Goal: Transaction & Acquisition: Subscribe to service/newsletter

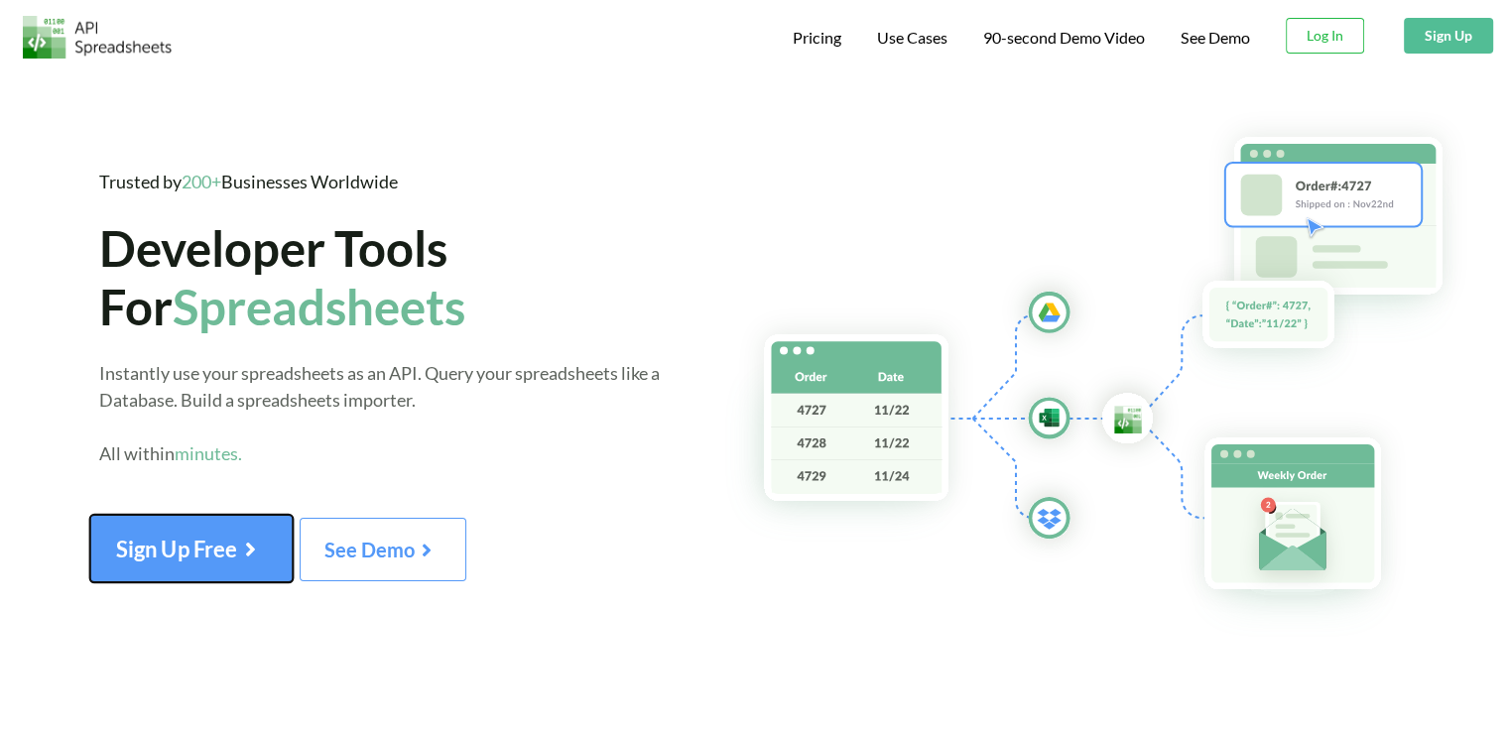
click at [191, 553] on span "Sign Up Free" at bounding box center [191, 549] width 151 height 26
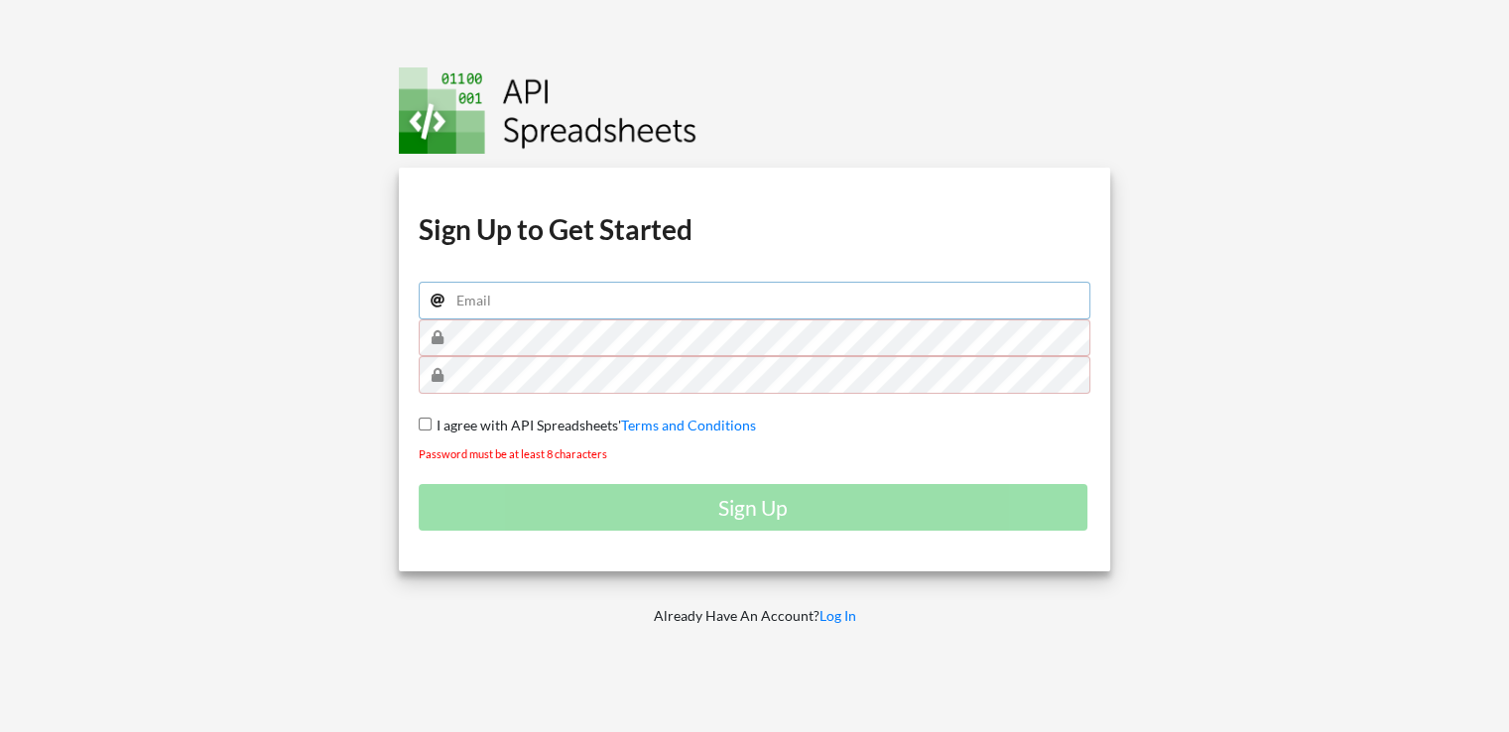
click at [560, 292] on input "email" at bounding box center [755, 301] width 673 height 38
type input "careena.merinejojius@nxtwave.co.in"
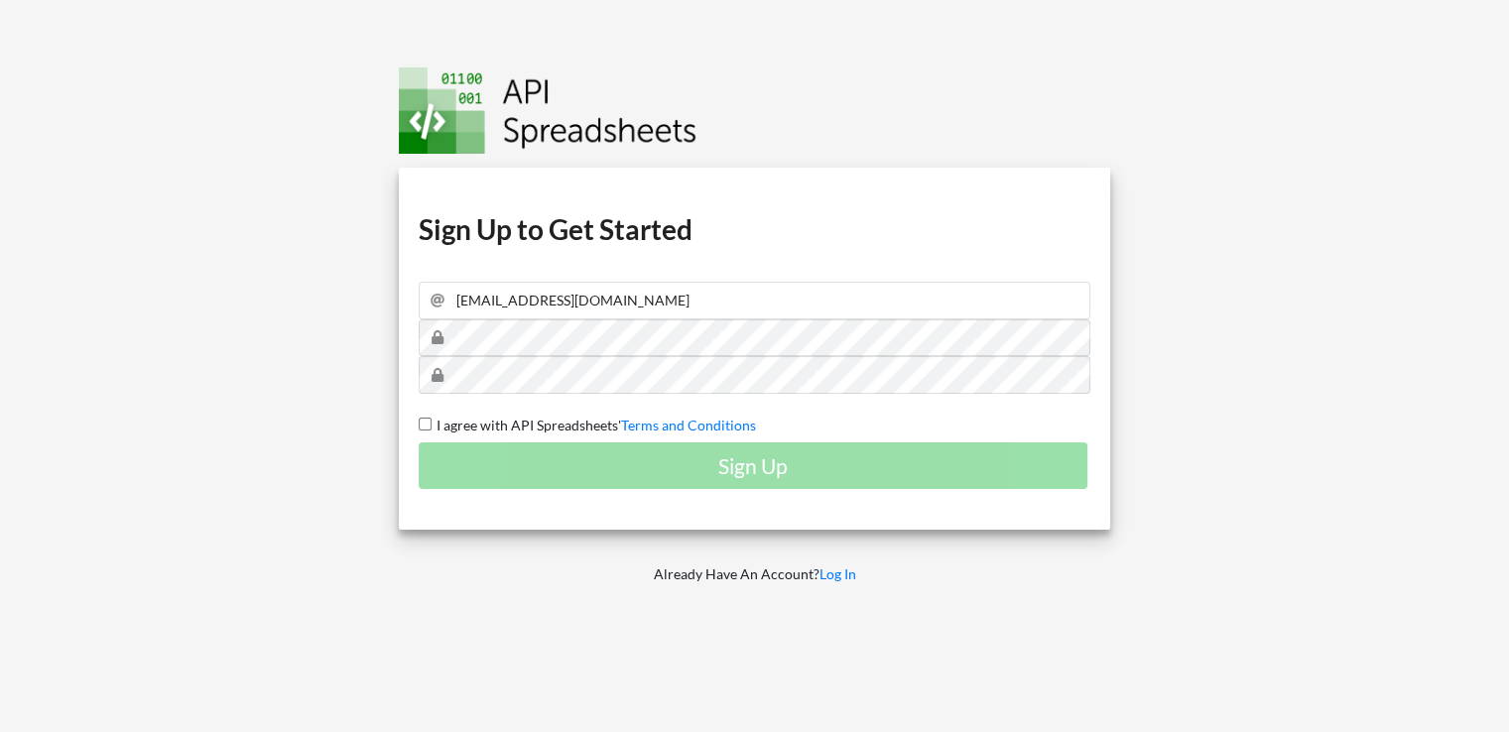
click at [412, 420] on div "Download hidden Download hidden Download hidden Download hidden Sign Up to Get …" at bounding box center [755, 349] width 712 height 362
click at [432, 417] on span "I agree with API Spreadsheets'" at bounding box center [527, 425] width 190 height 17
click at [431, 418] on input "I agree with API Spreadsheets' Terms and Conditions" at bounding box center [425, 424] width 13 height 13
checkbox input "true"
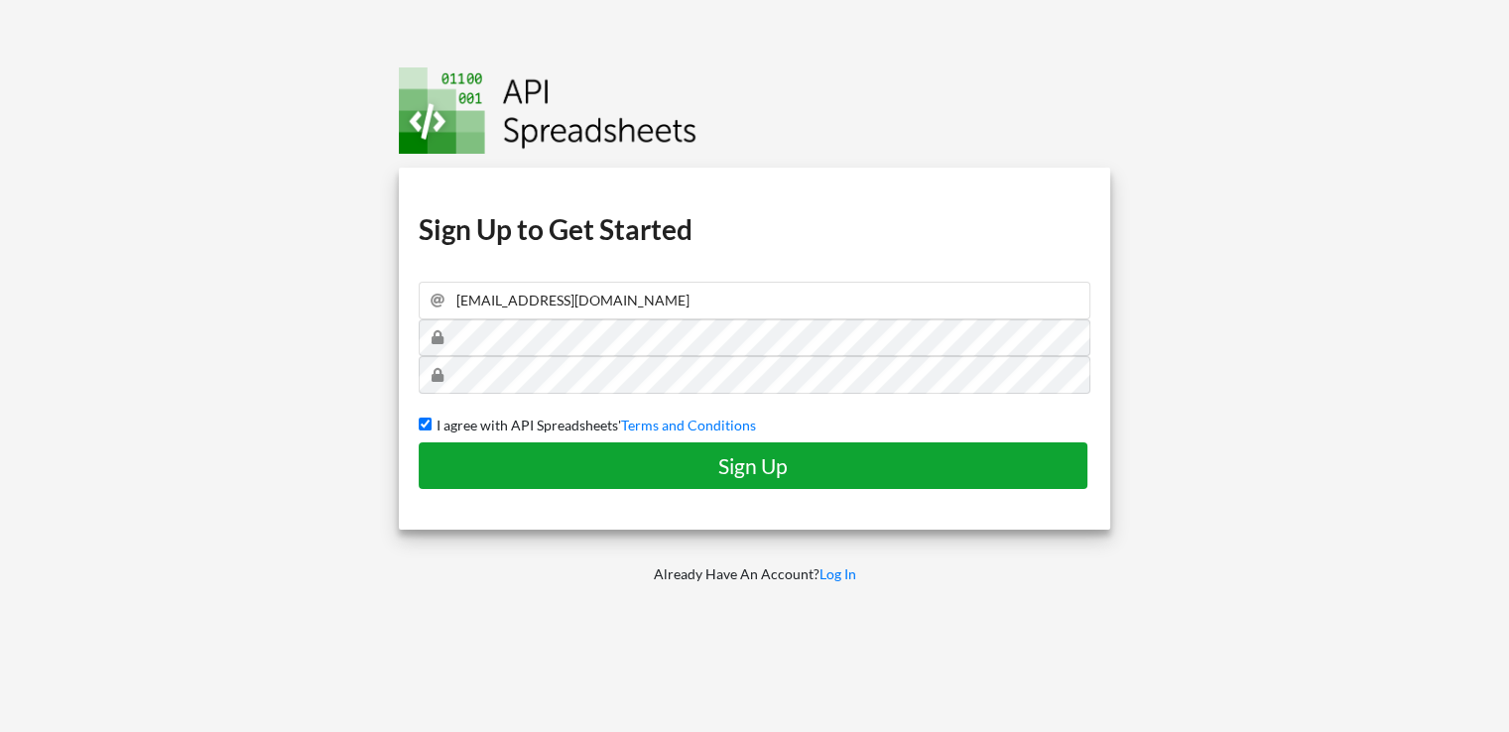
click at [613, 485] on button "Sign Up" at bounding box center [753, 466] width 669 height 47
checkbox input "false"
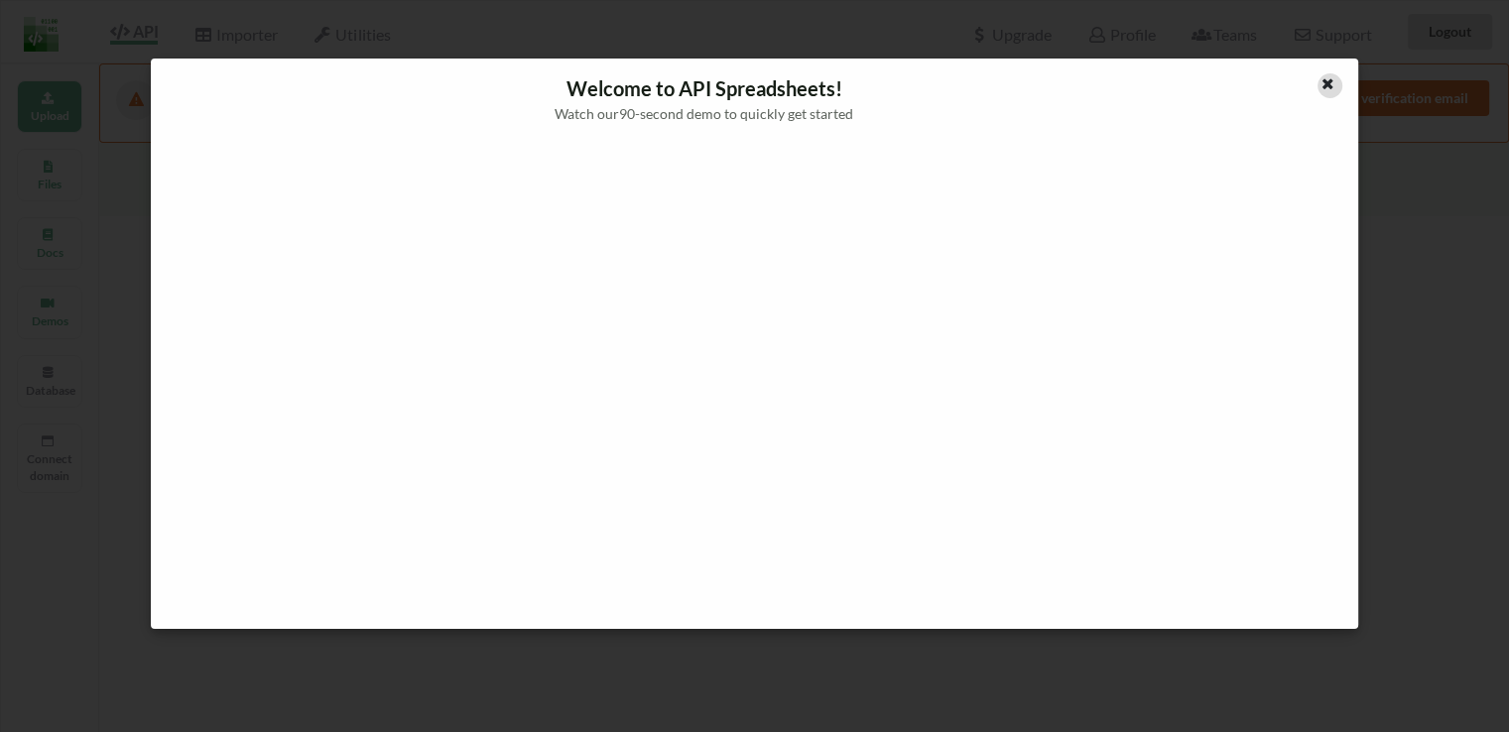
click at [1332, 86] on icon at bounding box center [1328, 81] width 17 height 14
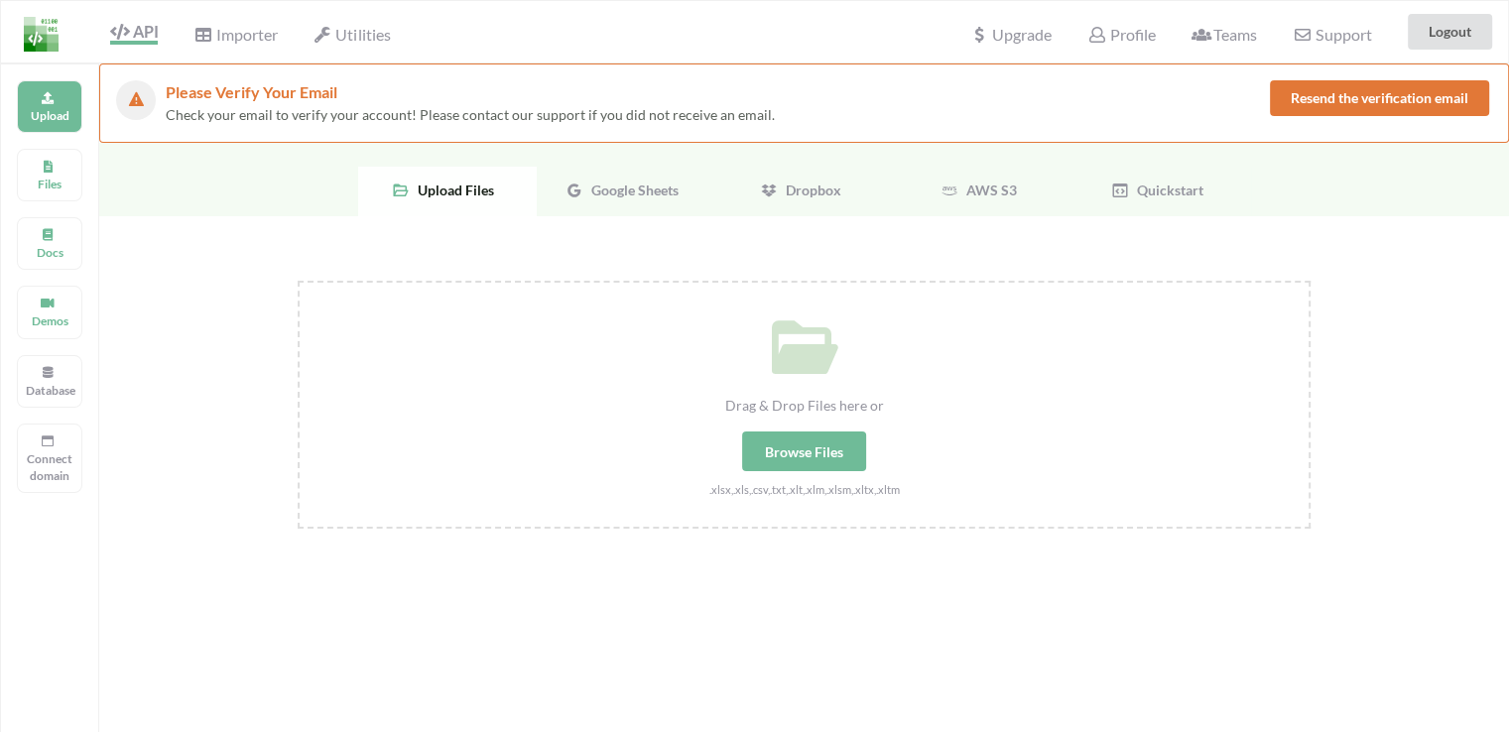
click at [572, 183] on icon at bounding box center [575, 191] width 18 height 18
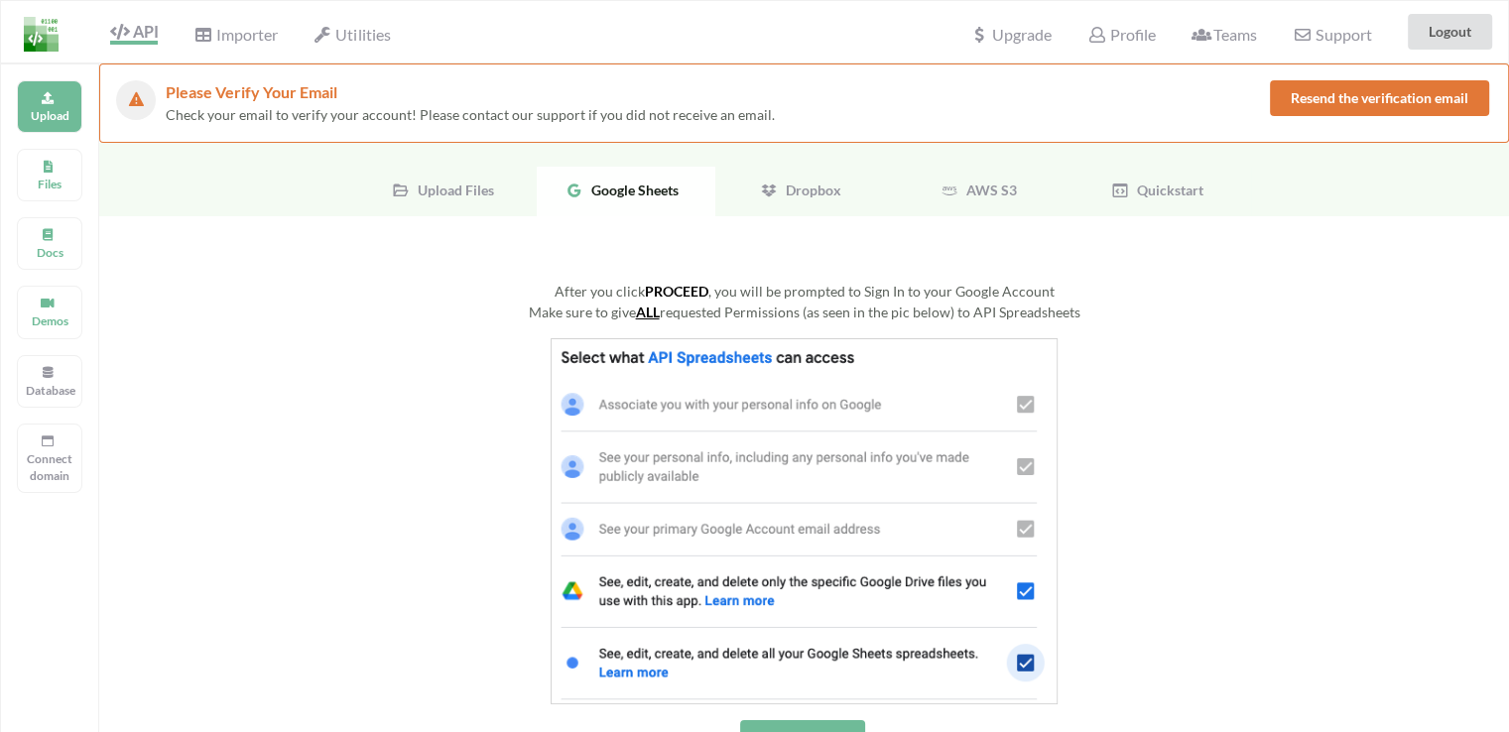
click at [826, 720] on button "PROCEED" at bounding box center [802, 738] width 125 height 36
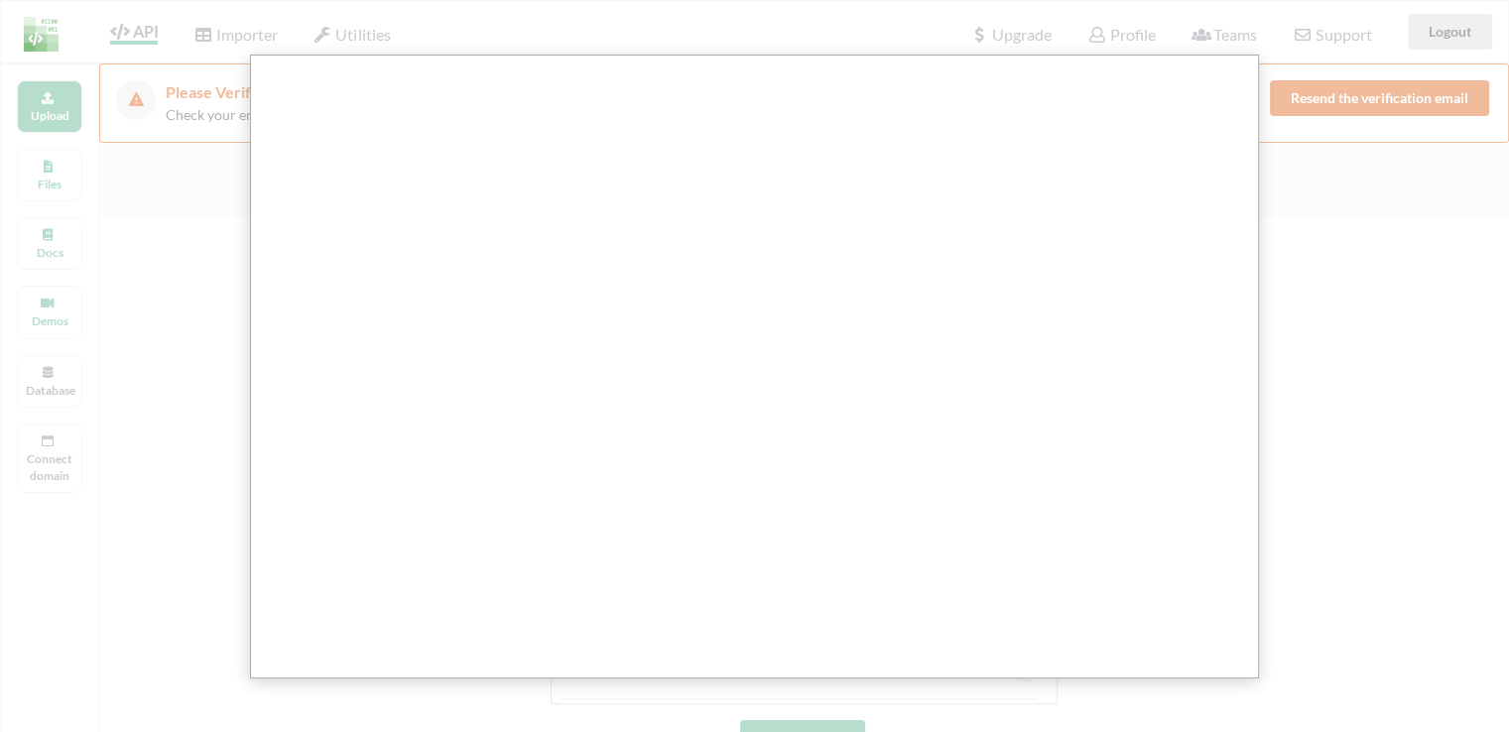
click at [1307, 270] on div at bounding box center [762, 655] width 1524 height 1311
click at [1418, 281] on div at bounding box center [762, 655] width 1524 height 1311
click at [1360, 246] on div at bounding box center [762, 655] width 1524 height 1311
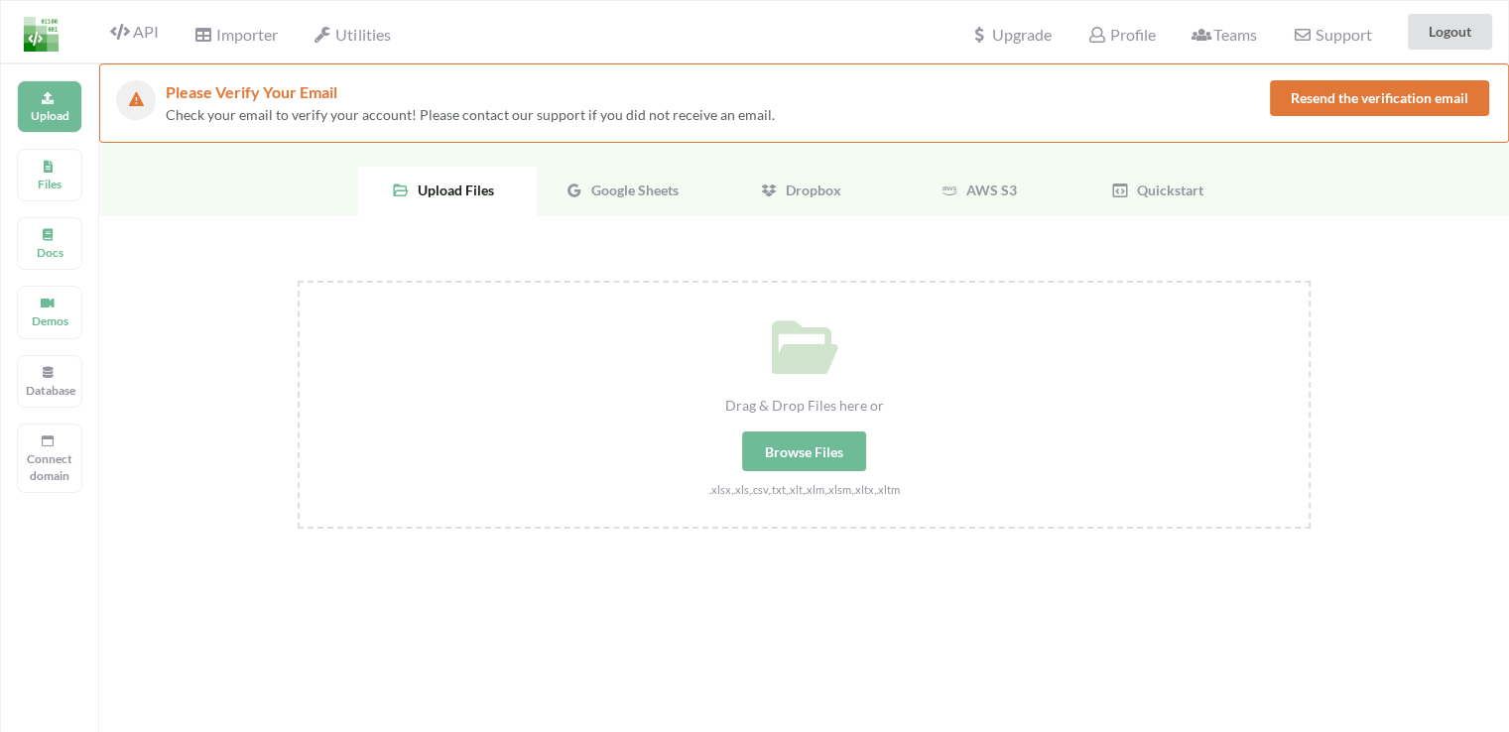
click at [626, 182] on span "Google Sheets" at bounding box center [630, 190] width 95 height 17
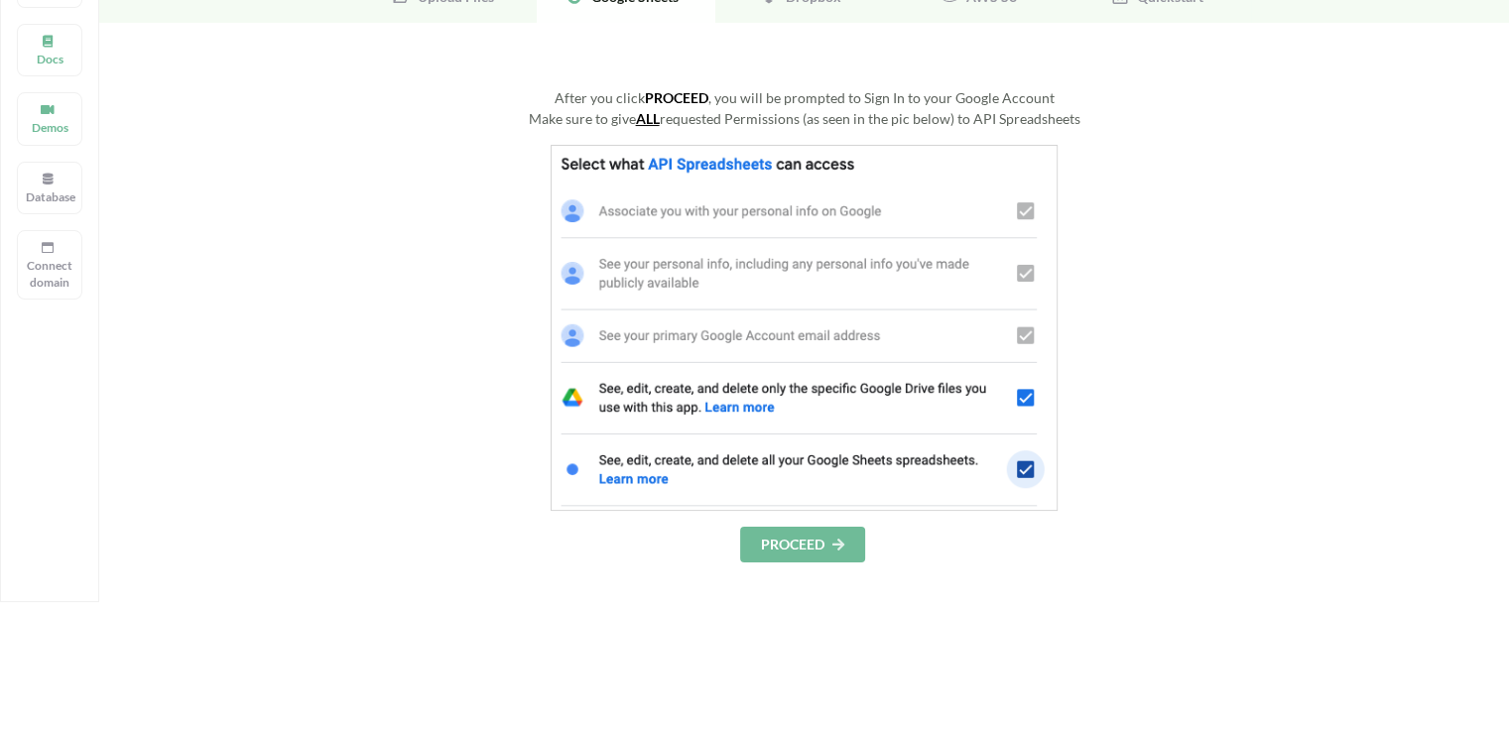
scroll to position [198, 0]
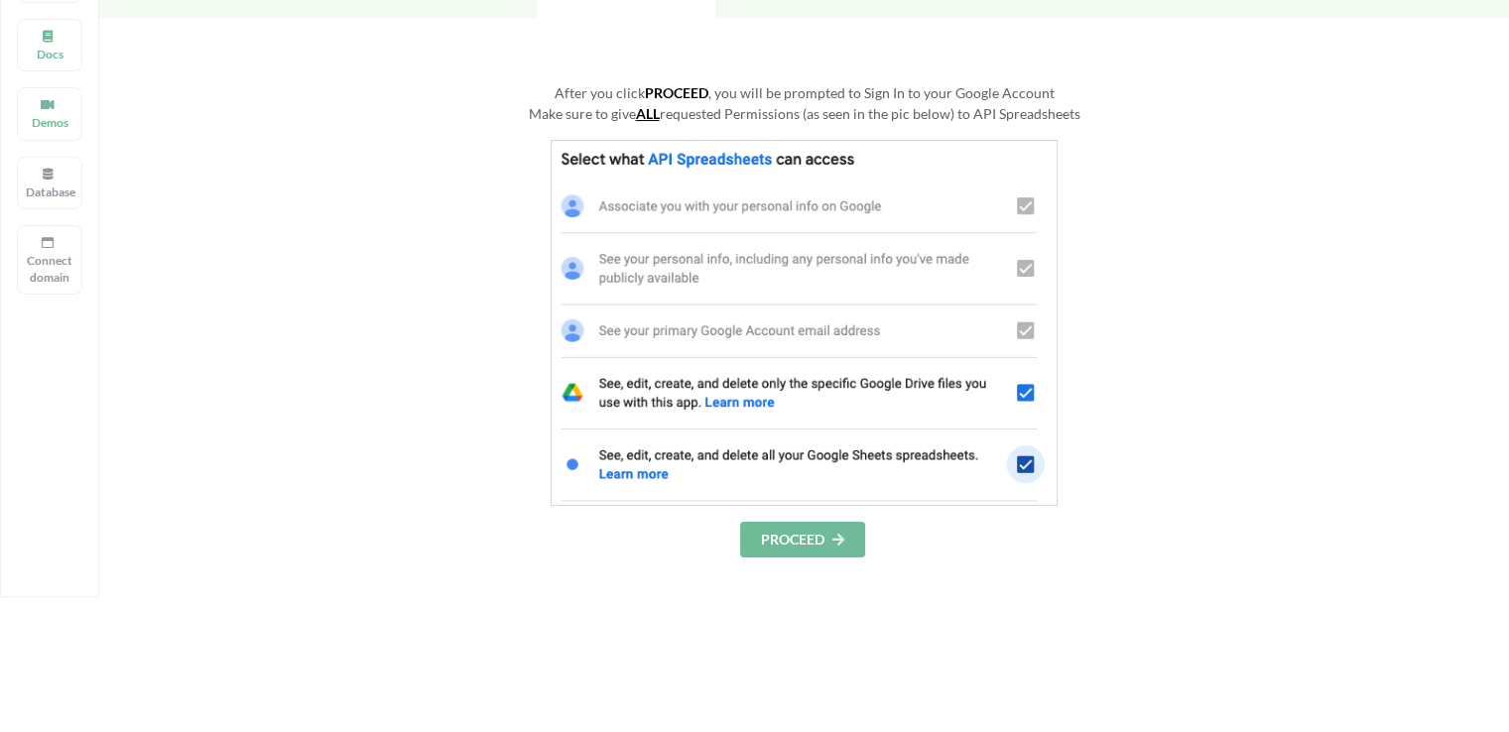
click at [814, 549] on button "PROCEED" at bounding box center [802, 540] width 125 height 36
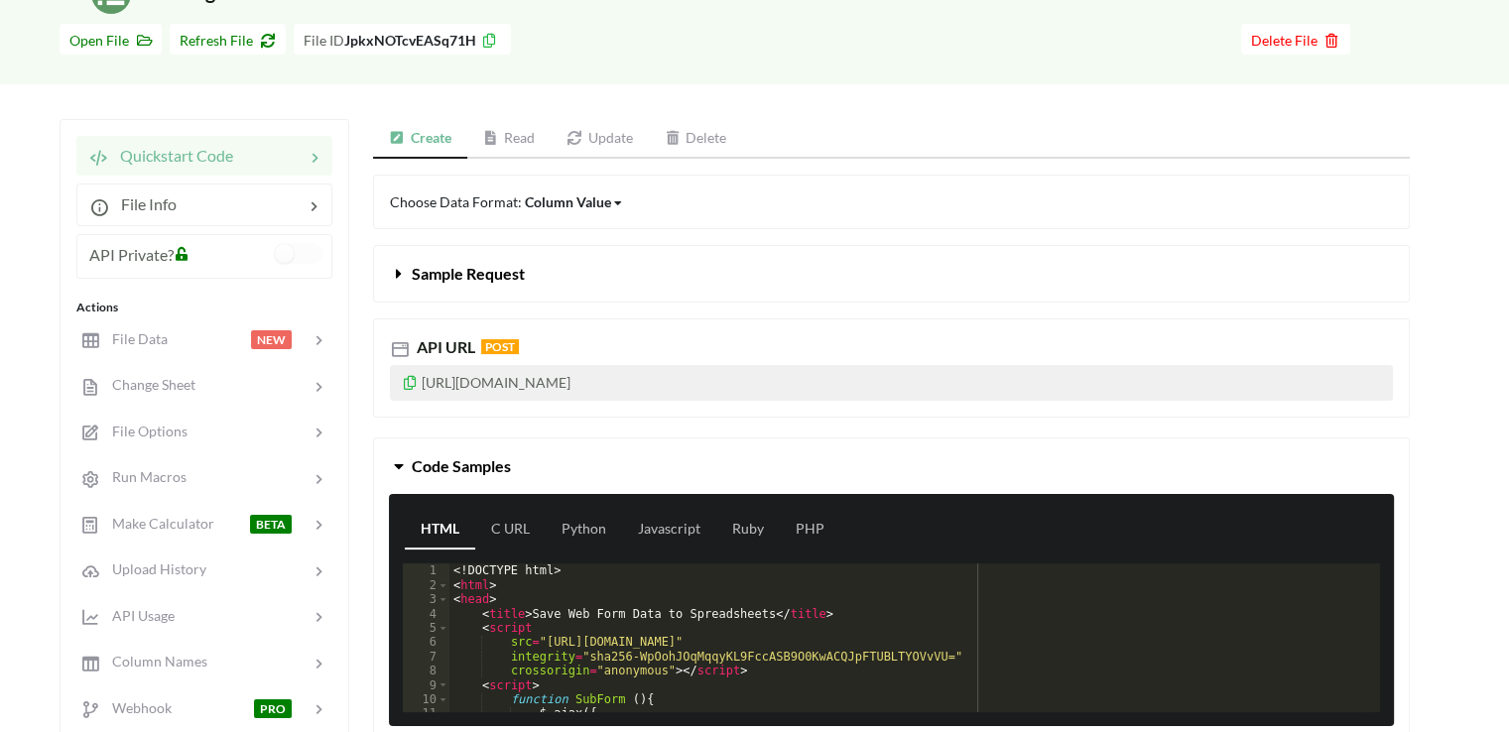
click at [504, 120] on link "Read" at bounding box center [509, 139] width 84 height 40
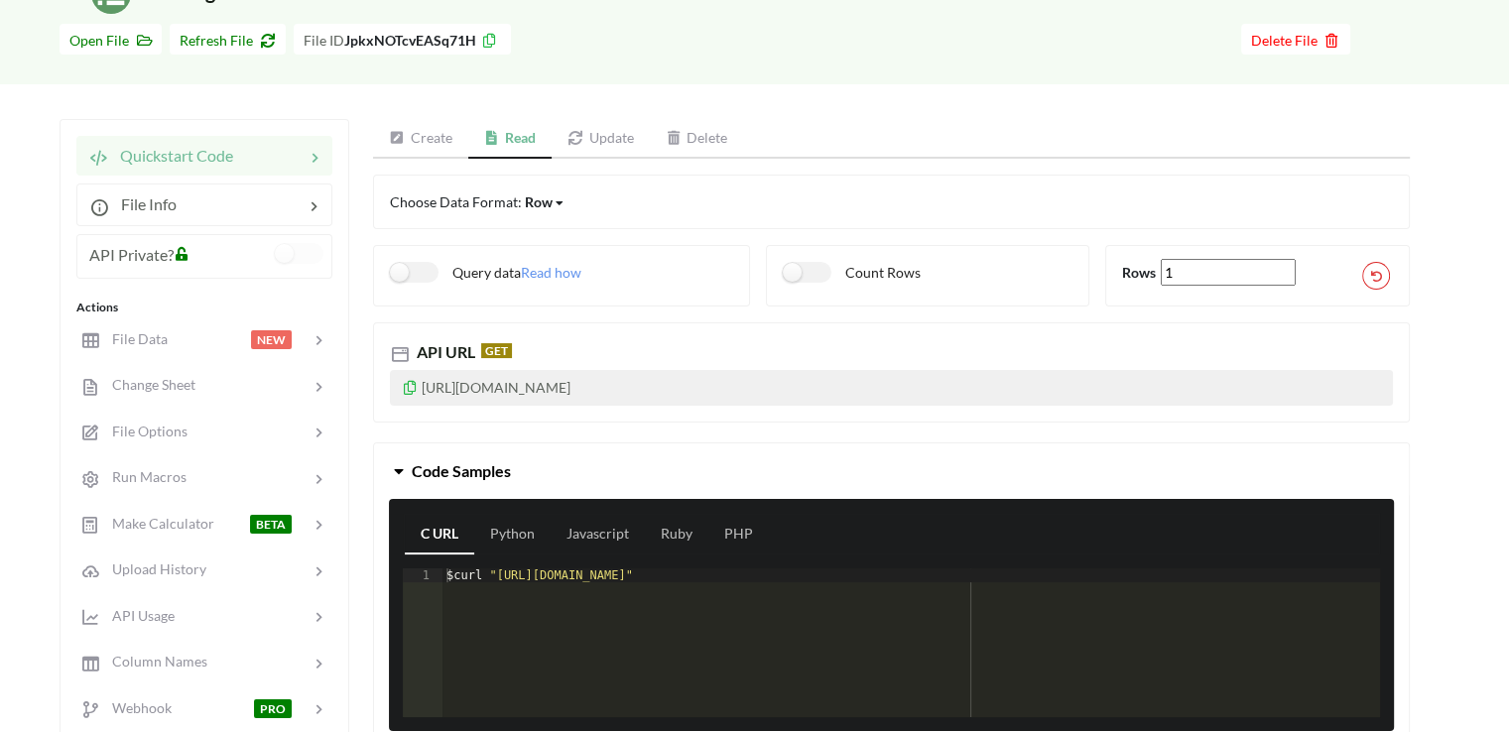
click at [230, 254] on div at bounding box center [233, 259] width 81 height 33
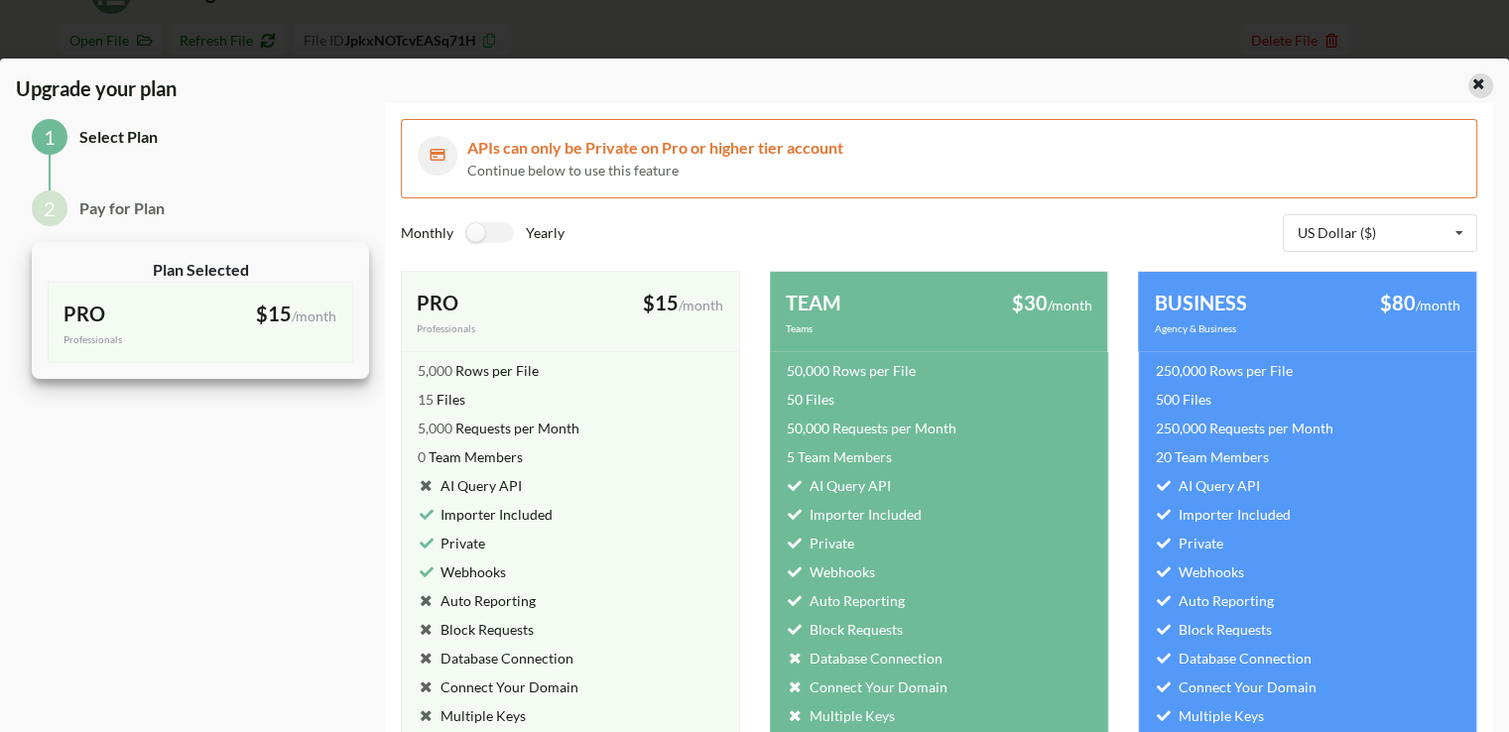
click at [1470, 84] on icon at bounding box center [1478, 81] width 17 height 14
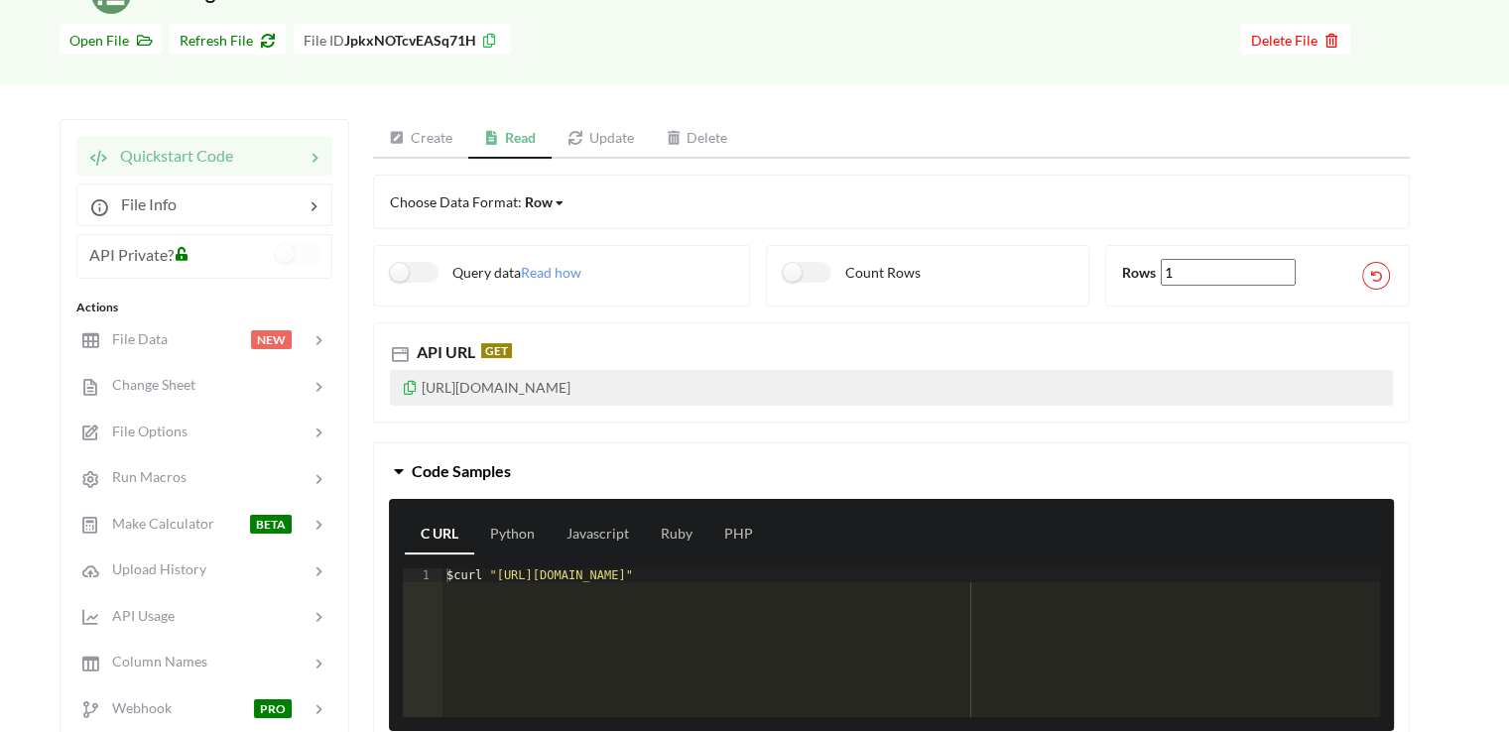
click at [413, 383] on icon at bounding box center [410, 385] width 17 height 14
click at [861, 436] on div "Choose Data Format: Row Row Column Matrix Query data Read how Count Rows Rows 1…" at bounding box center [891, 511] width 1037 height 672
click at [857, 595] on div "$ curl "https://api.apispreadsheets.com/data/JpkxNOTcvEASq71H/"" at bounding box center [912, 658] width 938 height 178
click at [488, 430] on div "Choose Data Format: Row Row Column Matrix Query data Read how Count Rows Rows 1…" at bounding box center [891, 511] width 1037 height 672
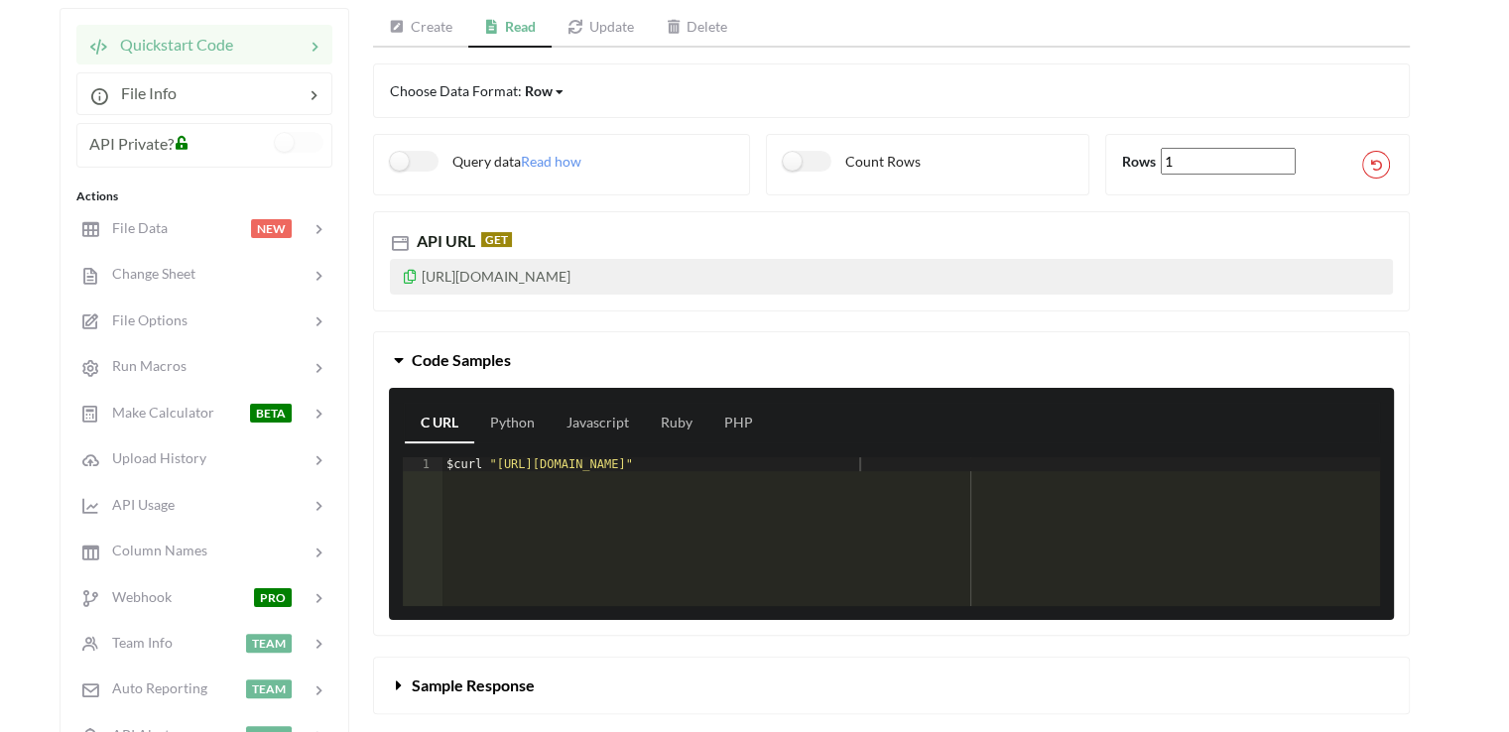
scroll to position [198, 0]
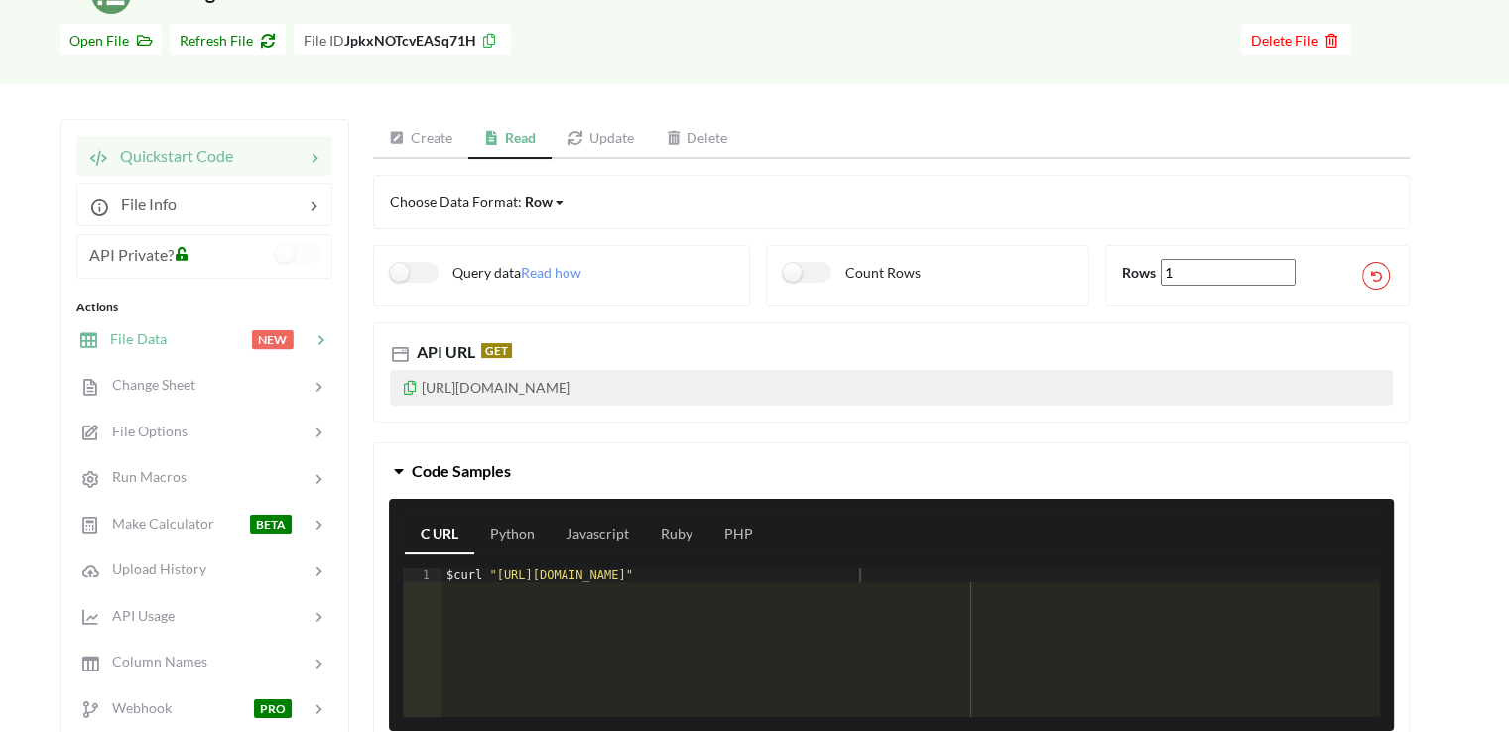
click at [159, 334] on span "File Data" at bounding box center [132, 338] width 68 height 17
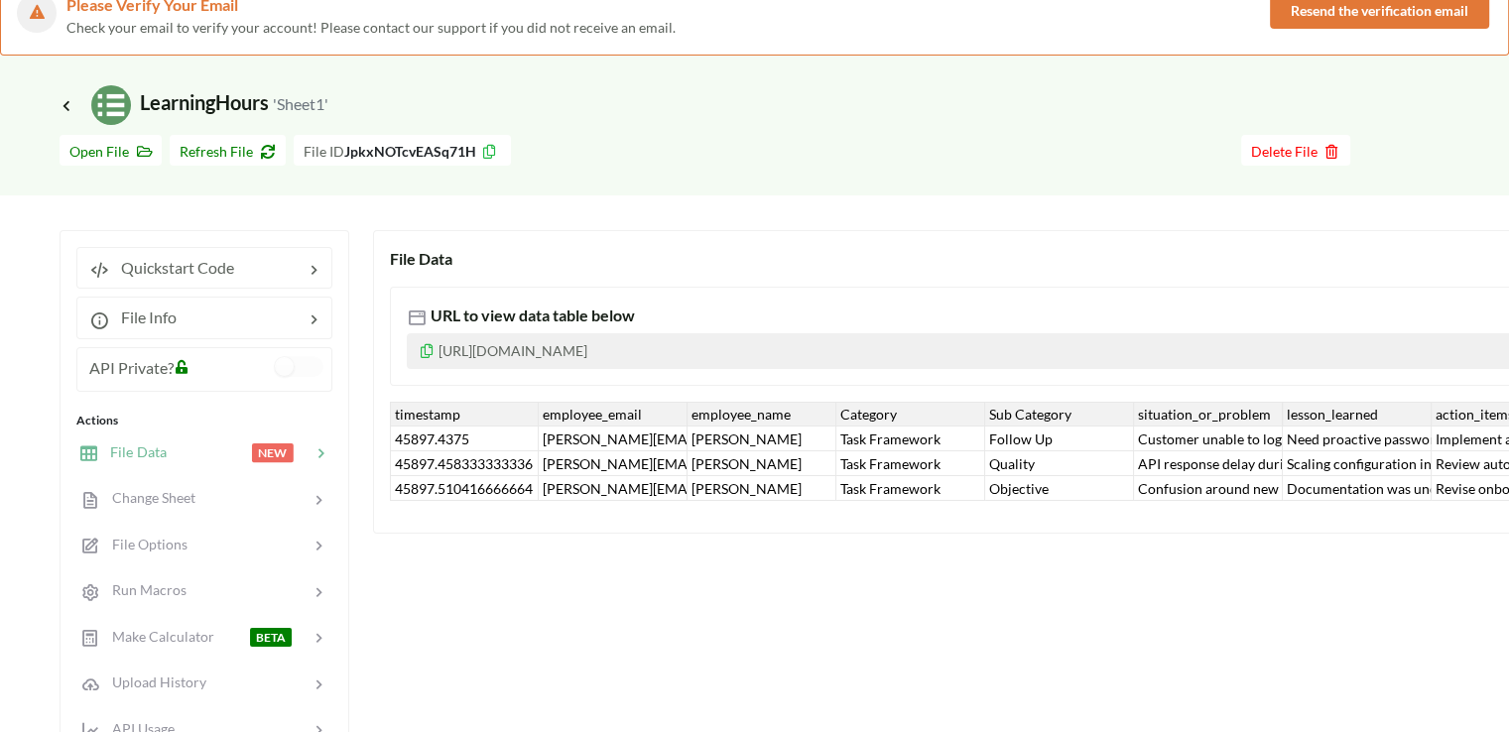
scroll to position [298, 0]
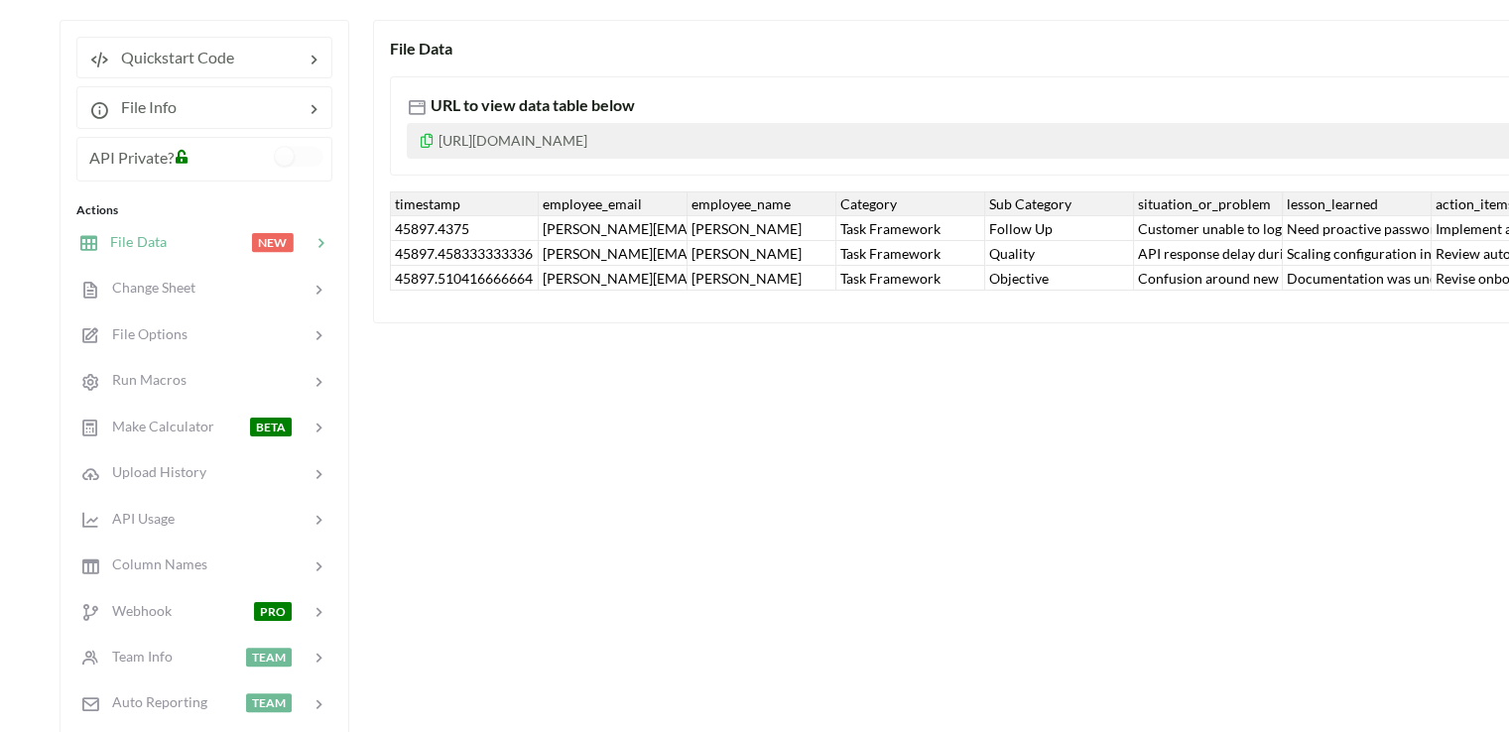
click at [434, 229] on div "45897.4375" at bounding box center [464, 228] width 149 height 25
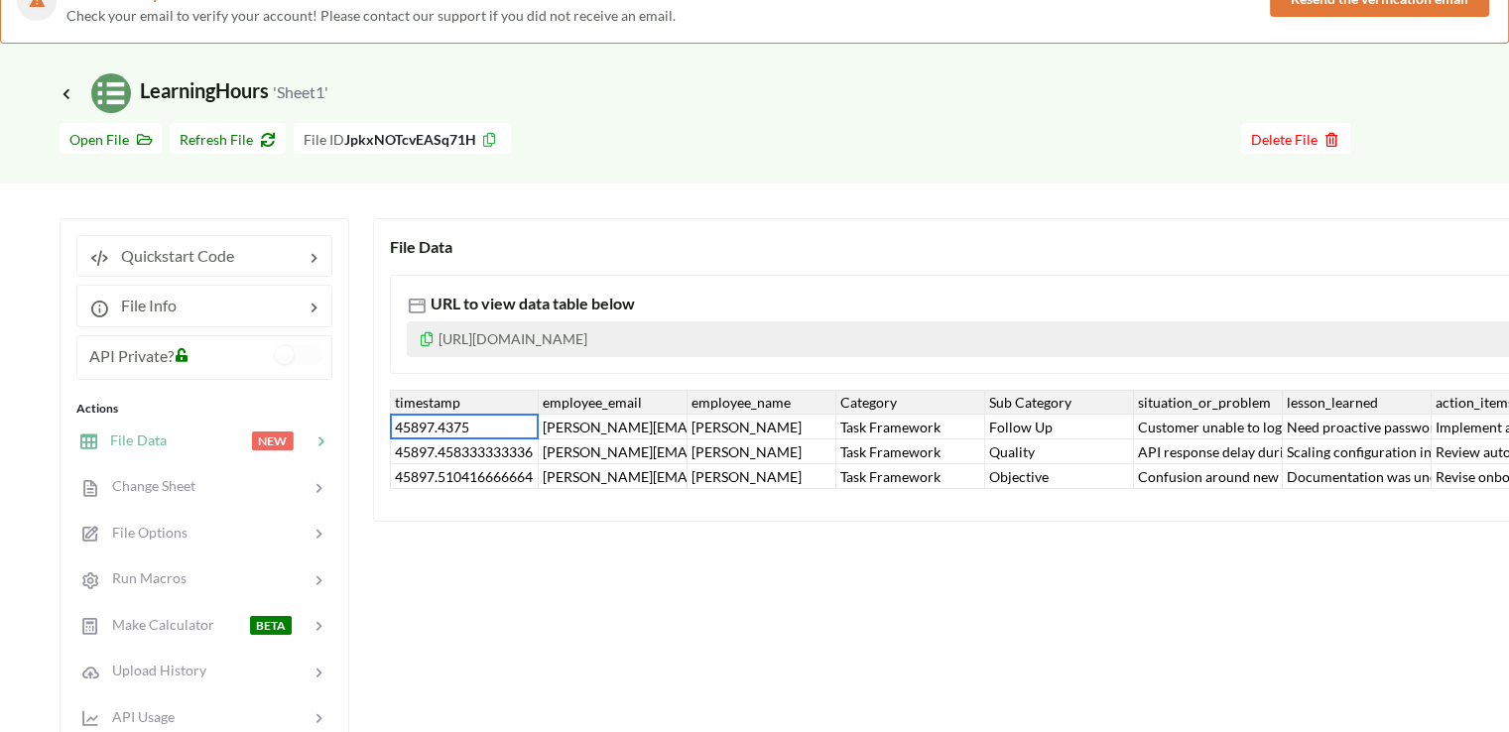
scroll to position [0, 0]
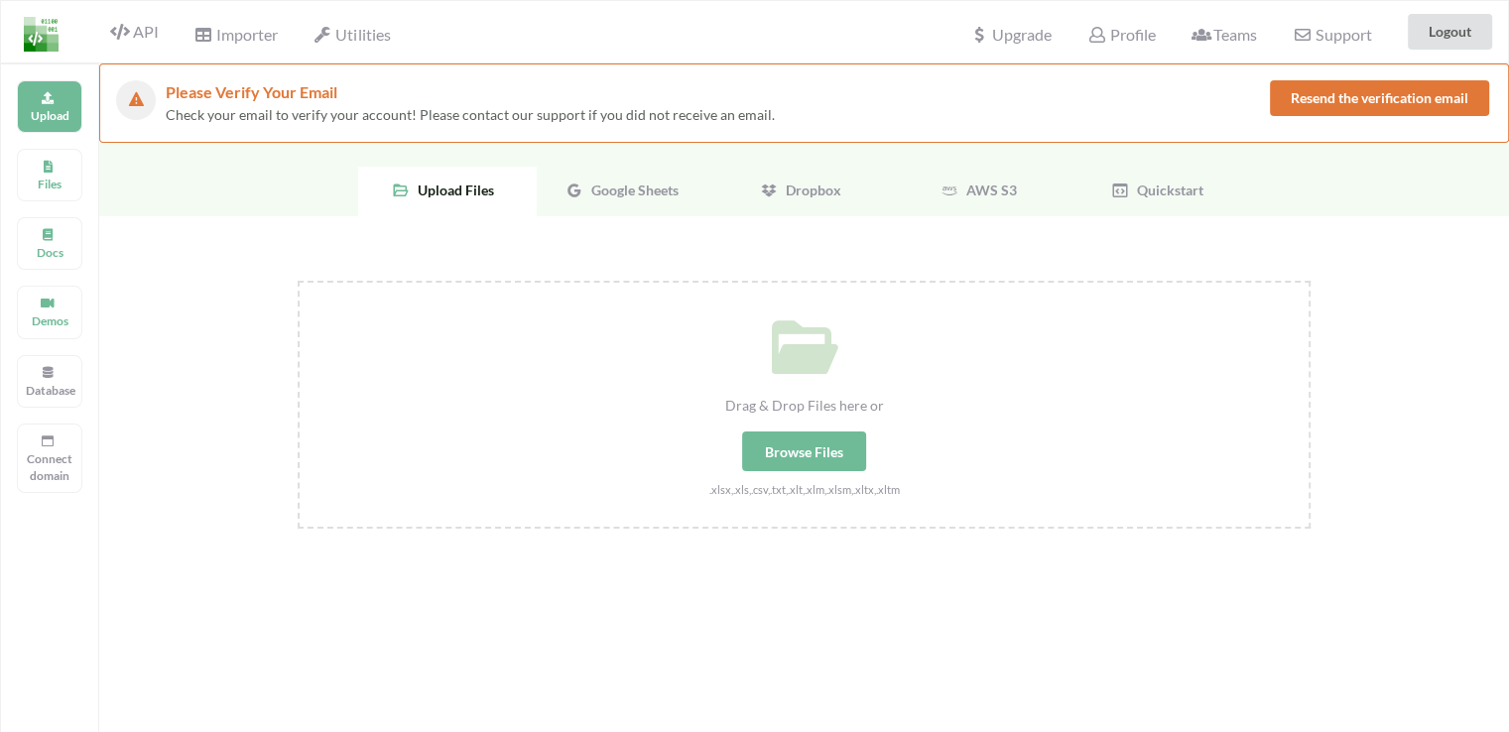
click at [659, 188] on span "Google Sheets" at bounding box center [630, 190] width 95 height 17
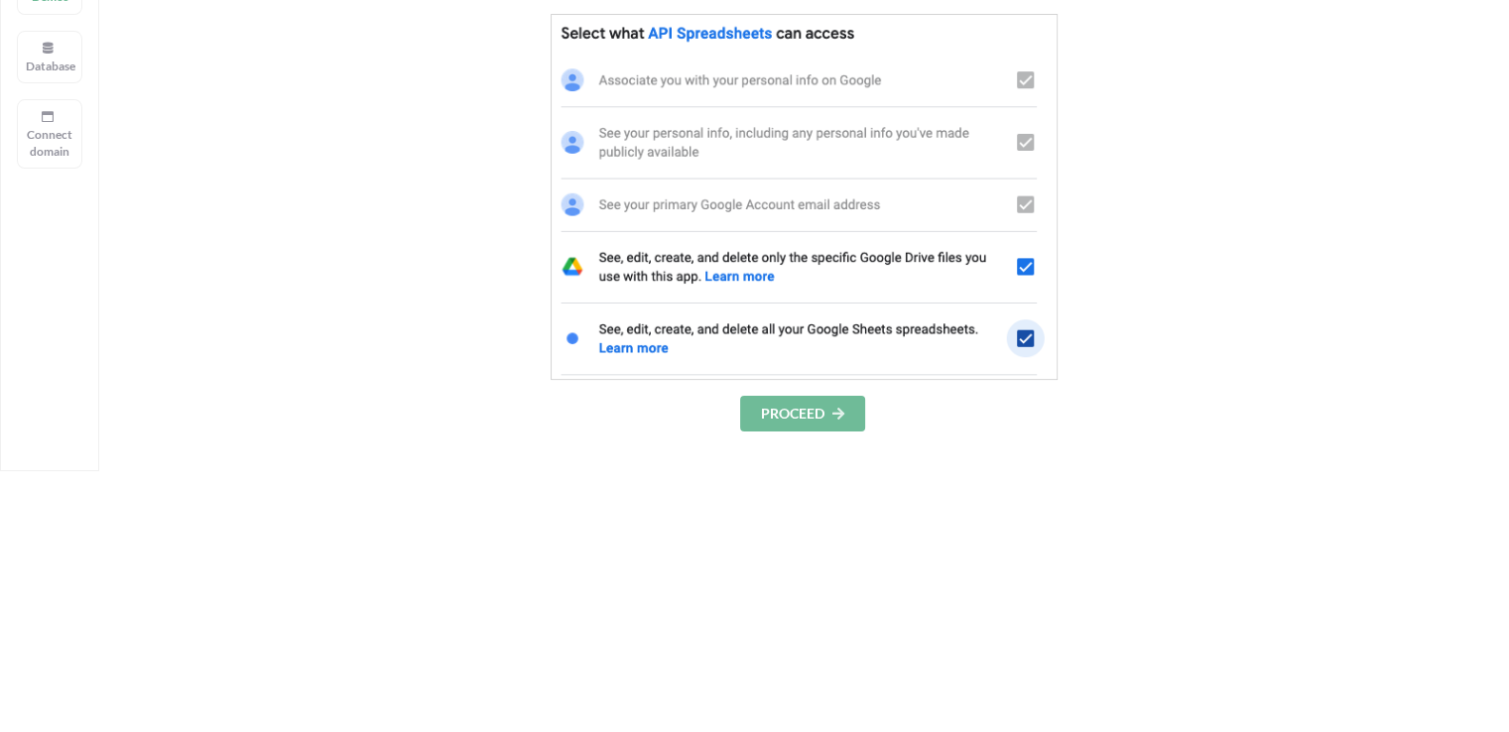
scroll to position [397, 0]
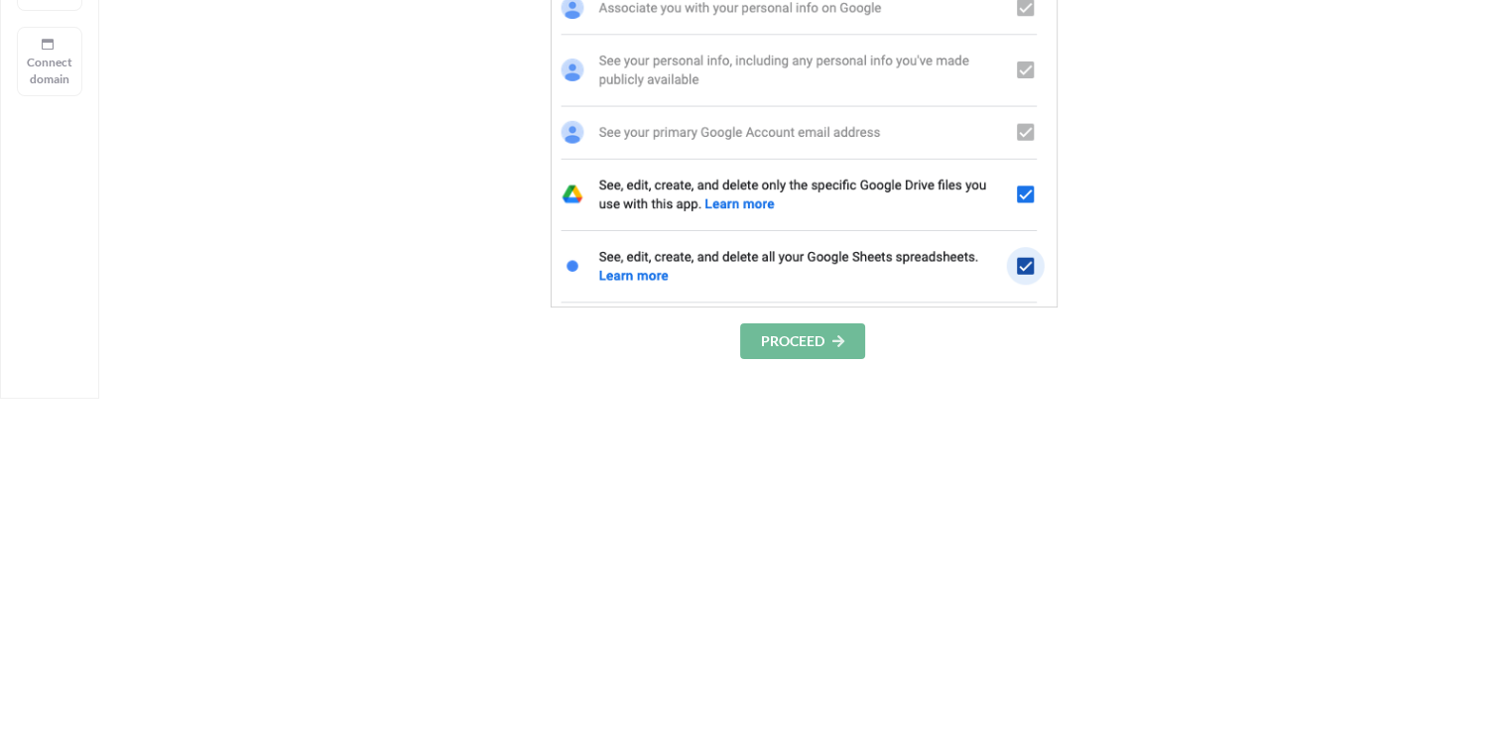
click at [798, 343] on button "PROCEED" at bounding box center [802, 341] width 125 height 36
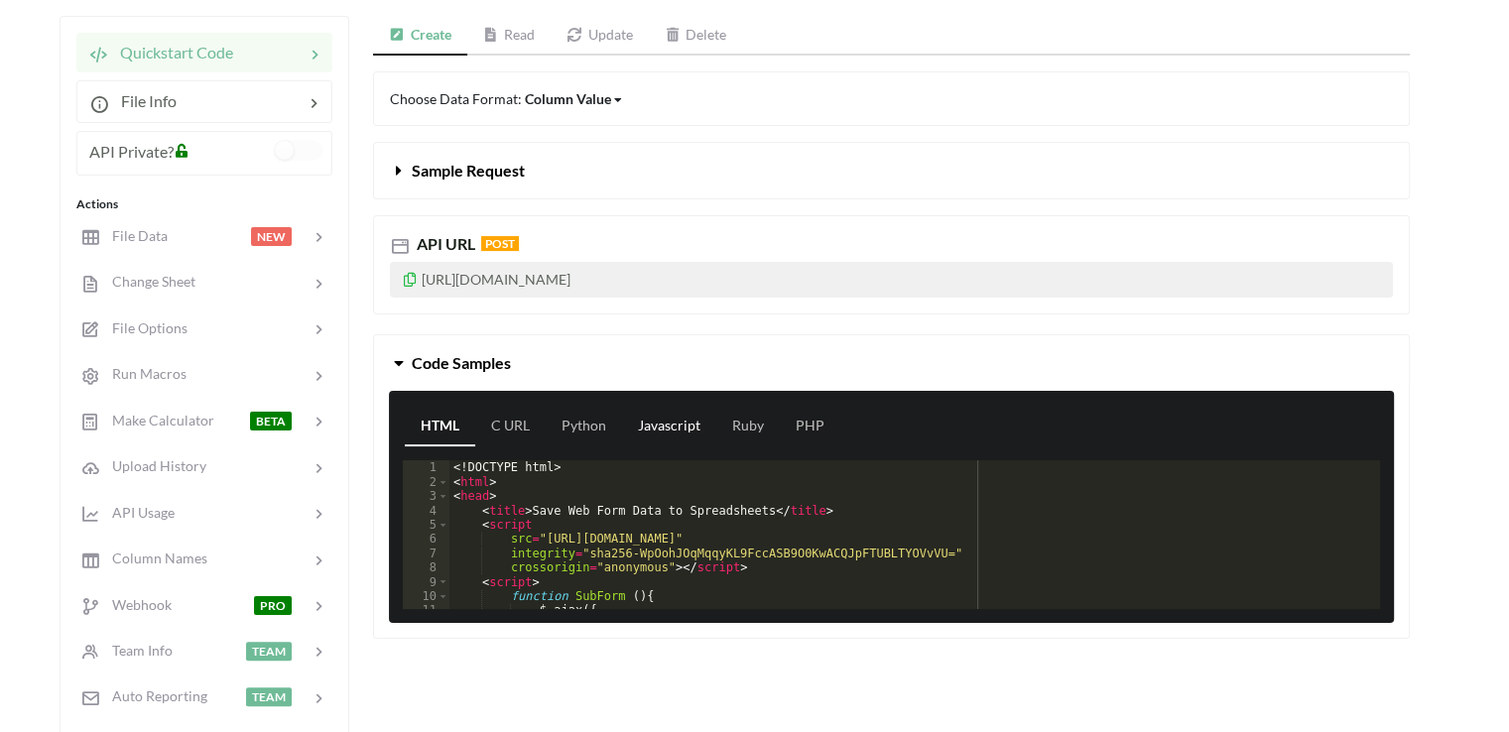
scroll to position [298, 0]
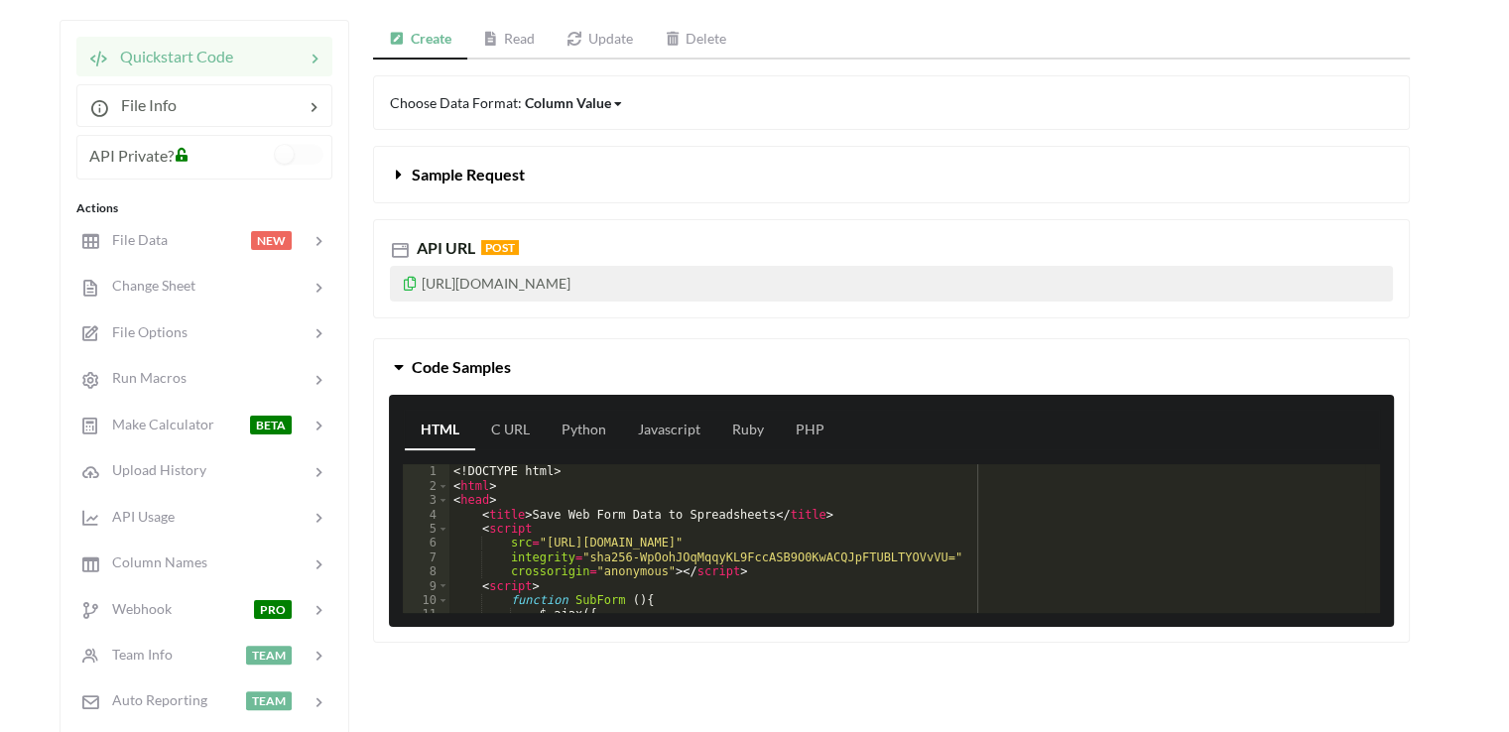
click at [585, 108] on div "Column Value" at bounding box center [568, 102] width 86 height 21
click at [754, 236] on div "API URL POST" at bounding box center [891, 248] width 1003 height 24
click at [507, 441] on link "C URL" at bounding box center [510, 431] width 70 height 40
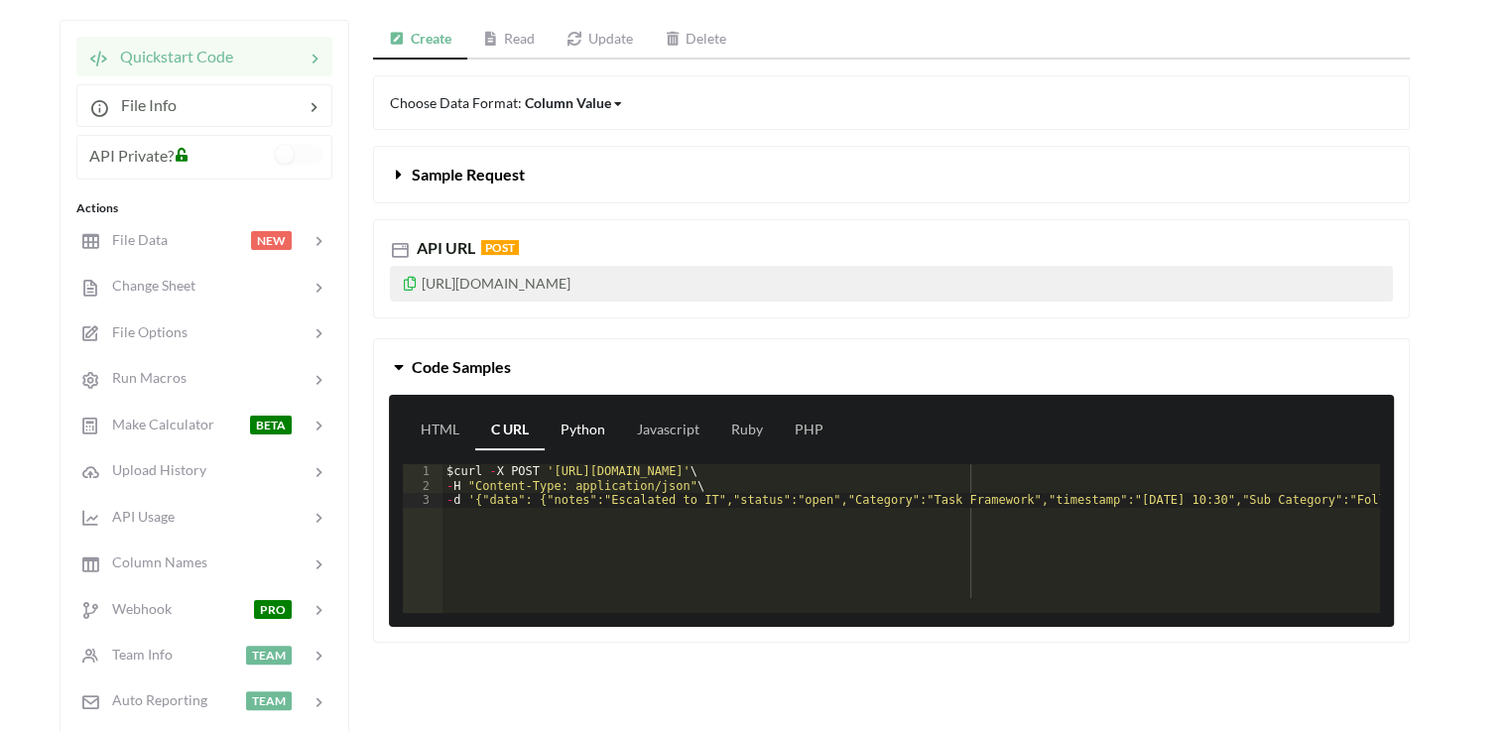
click at [572, 422] on link "Python" at bounding box center [583, 431] width 76 height 40
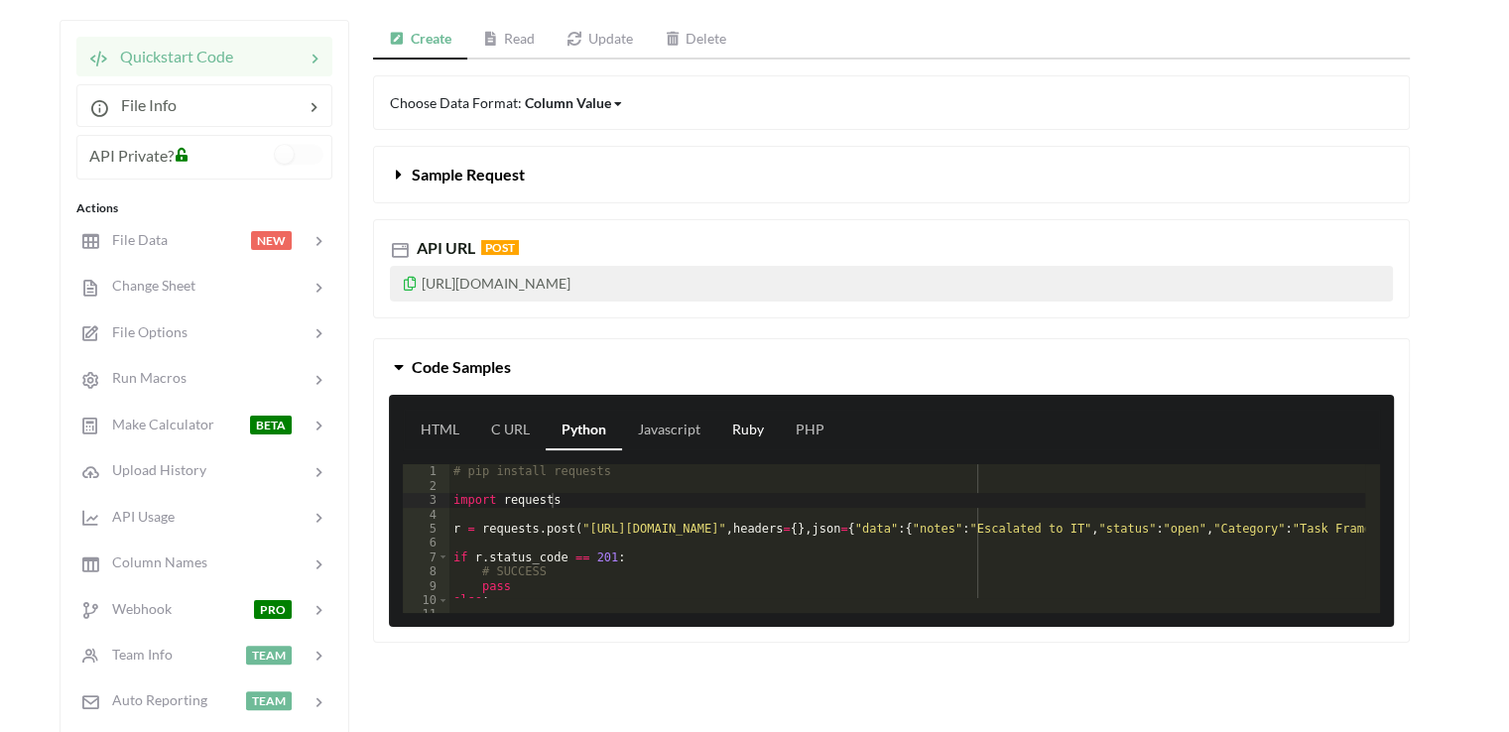
drag, startPoint x: 644, startPoint y: 425, endPoint x: 764, endPoint y: 427, distance: 120.1
click at [643, 424] on link "Javascript" at bounding box center [669, 431] width 94 height 40
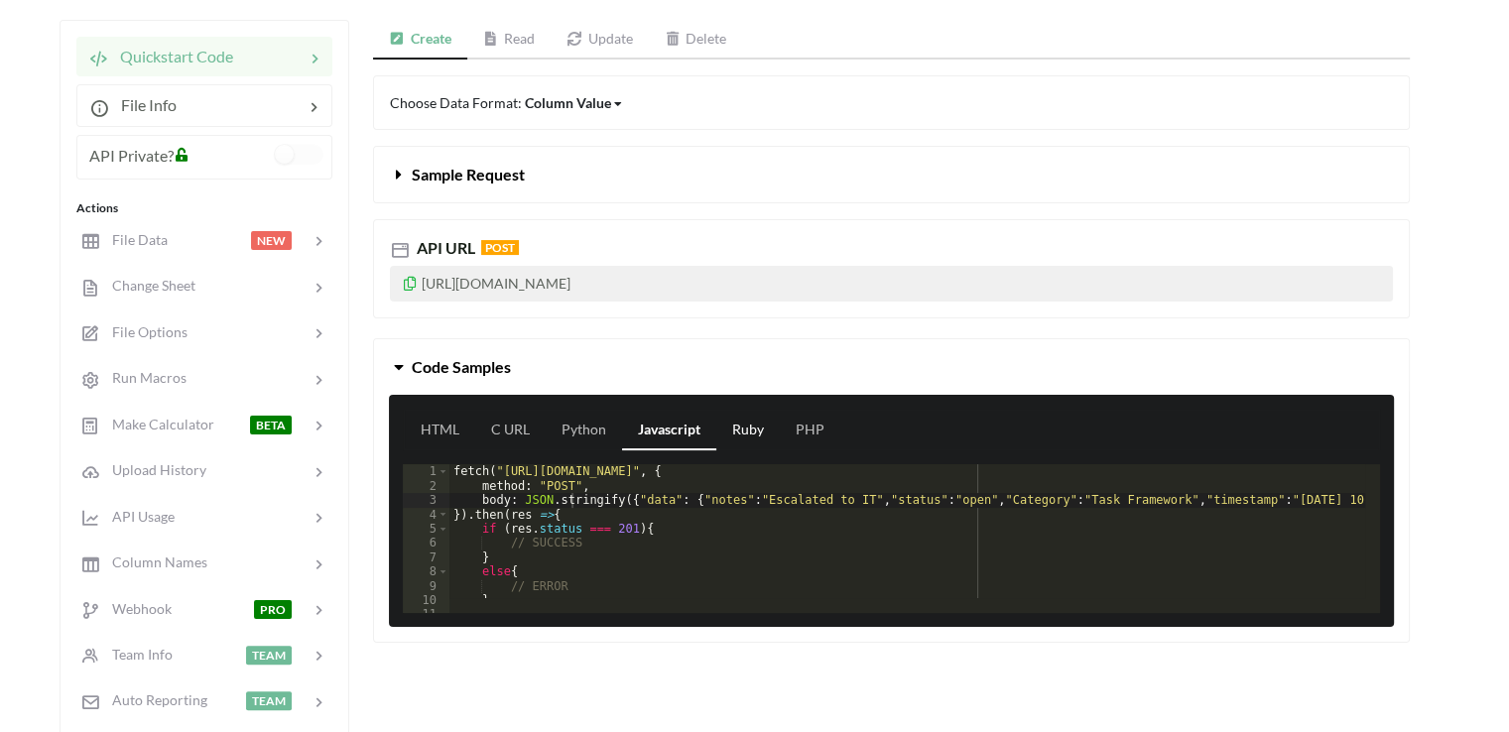
click at [765, 427] on link "Ruby" at bounding box center [748, 431] width 64 height 40
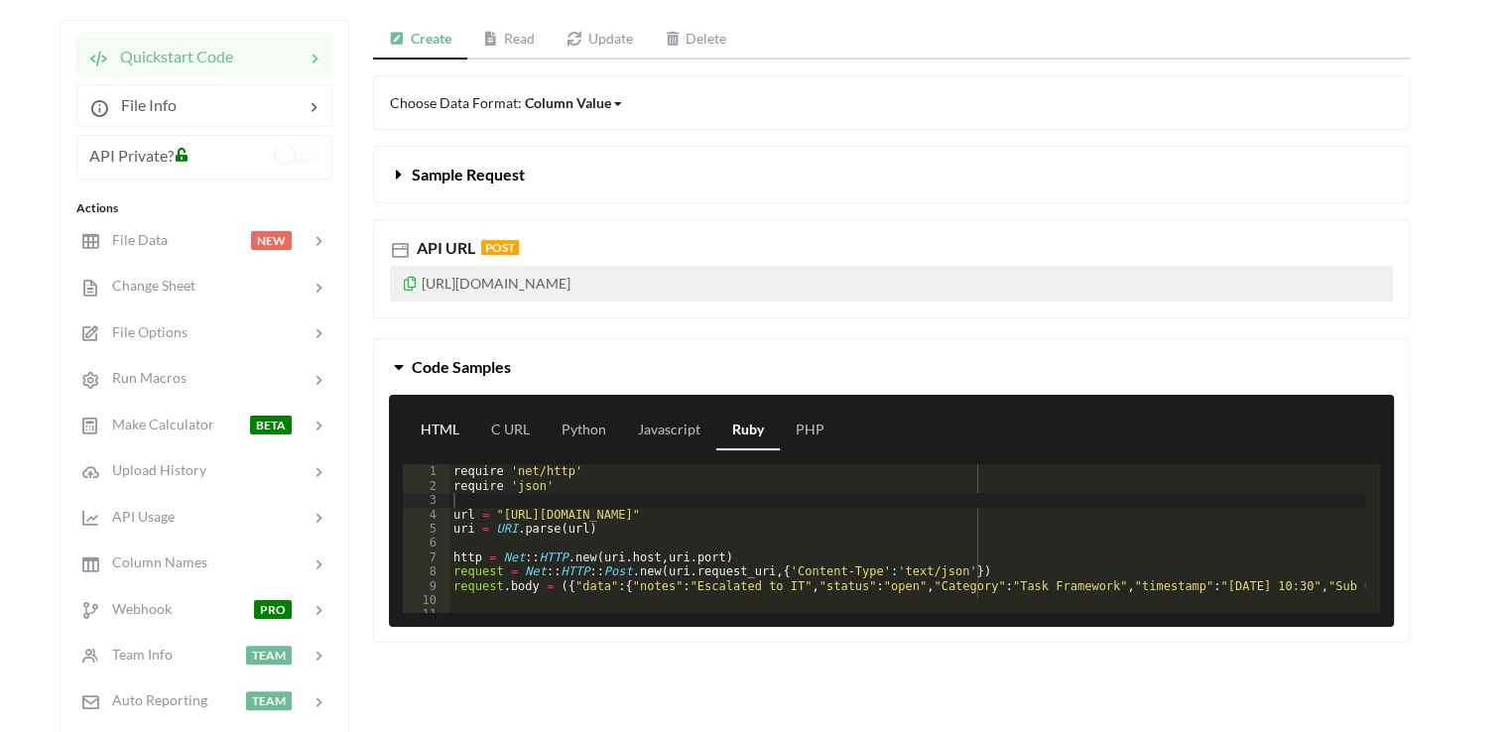
click at [432, 430] on link "HTML" at bounding box center [440, 431] width 70 height 40
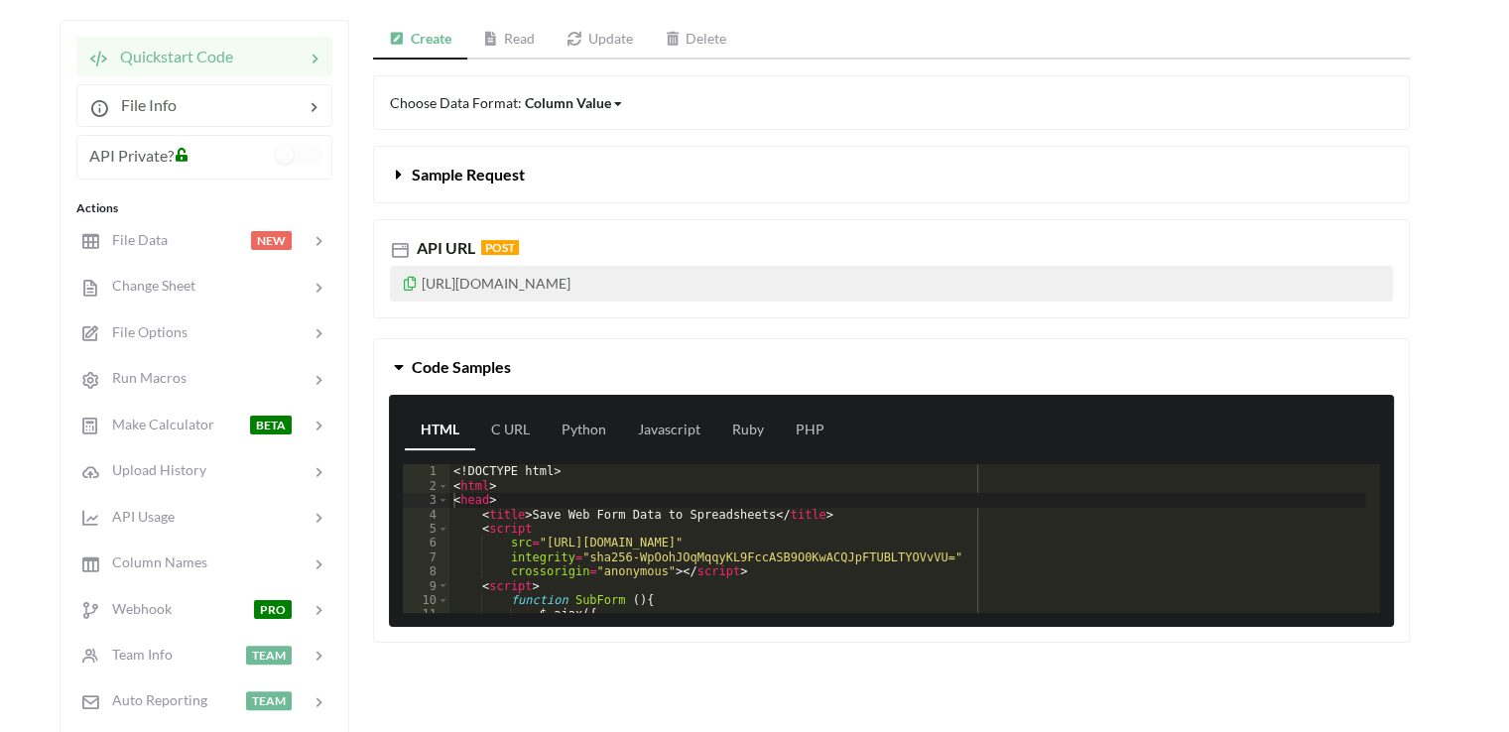
click at [505, 43] on link "Read" at bounding box center [509, 40] width 84 height 40
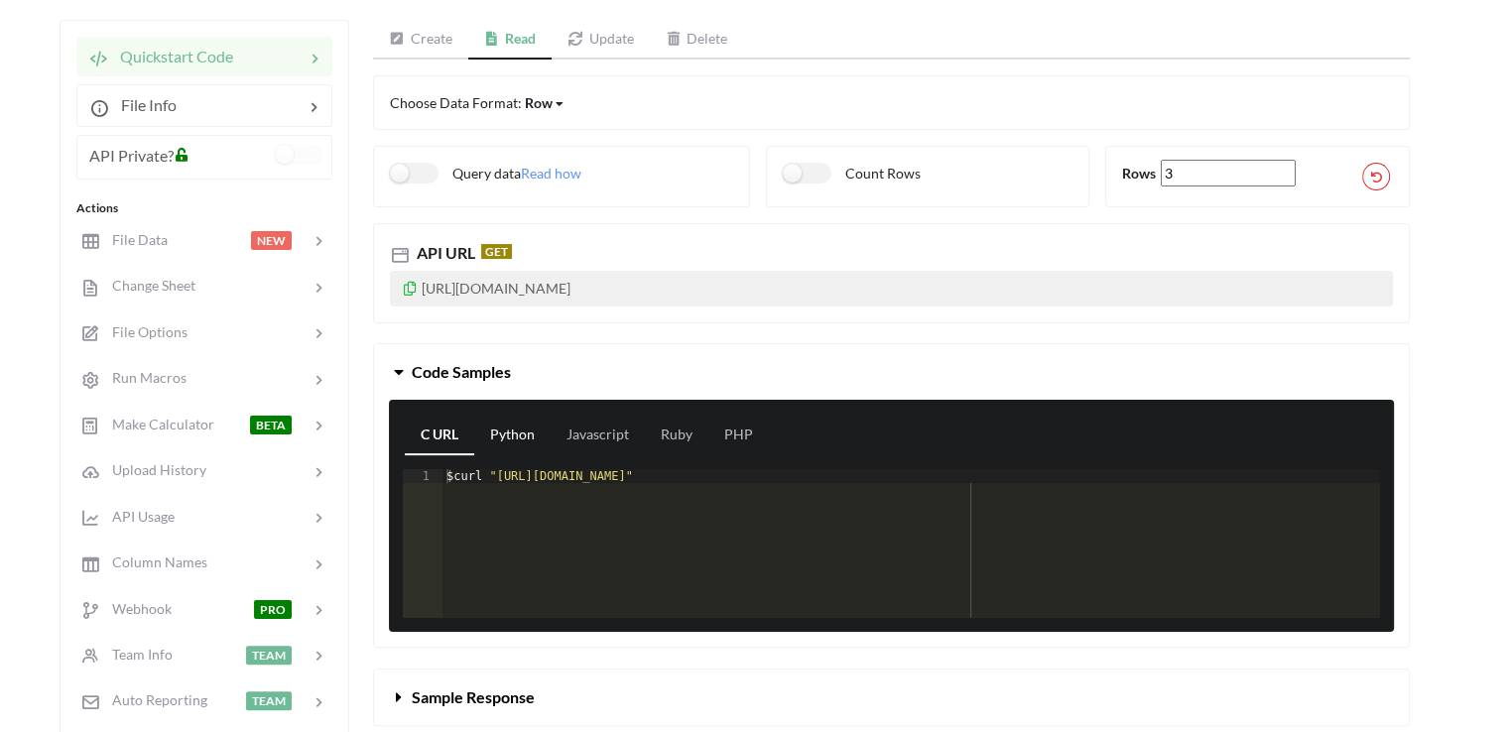
click at [524, 435] on link "Python" at bounding box center [512, 436] width 76 height 40
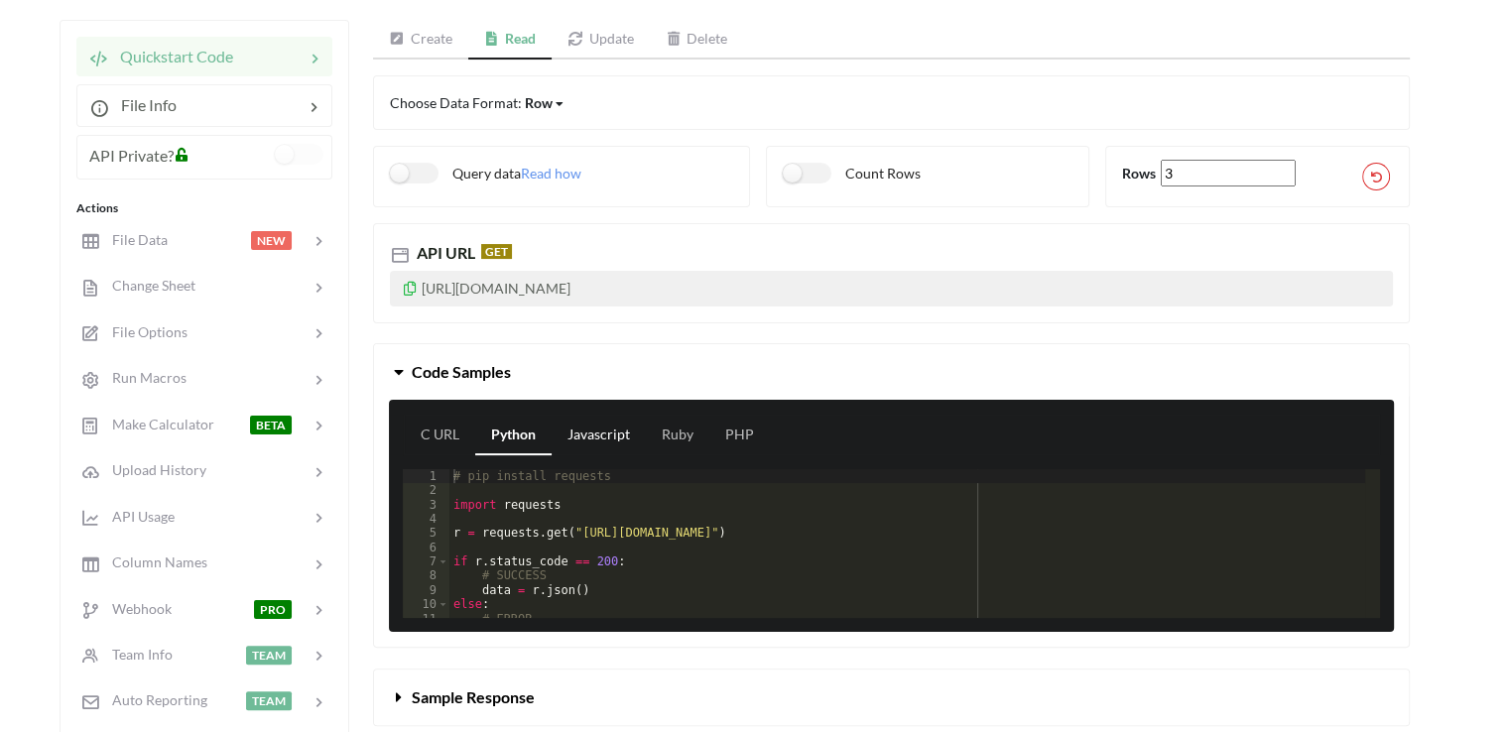
scroll to position [397, 0]
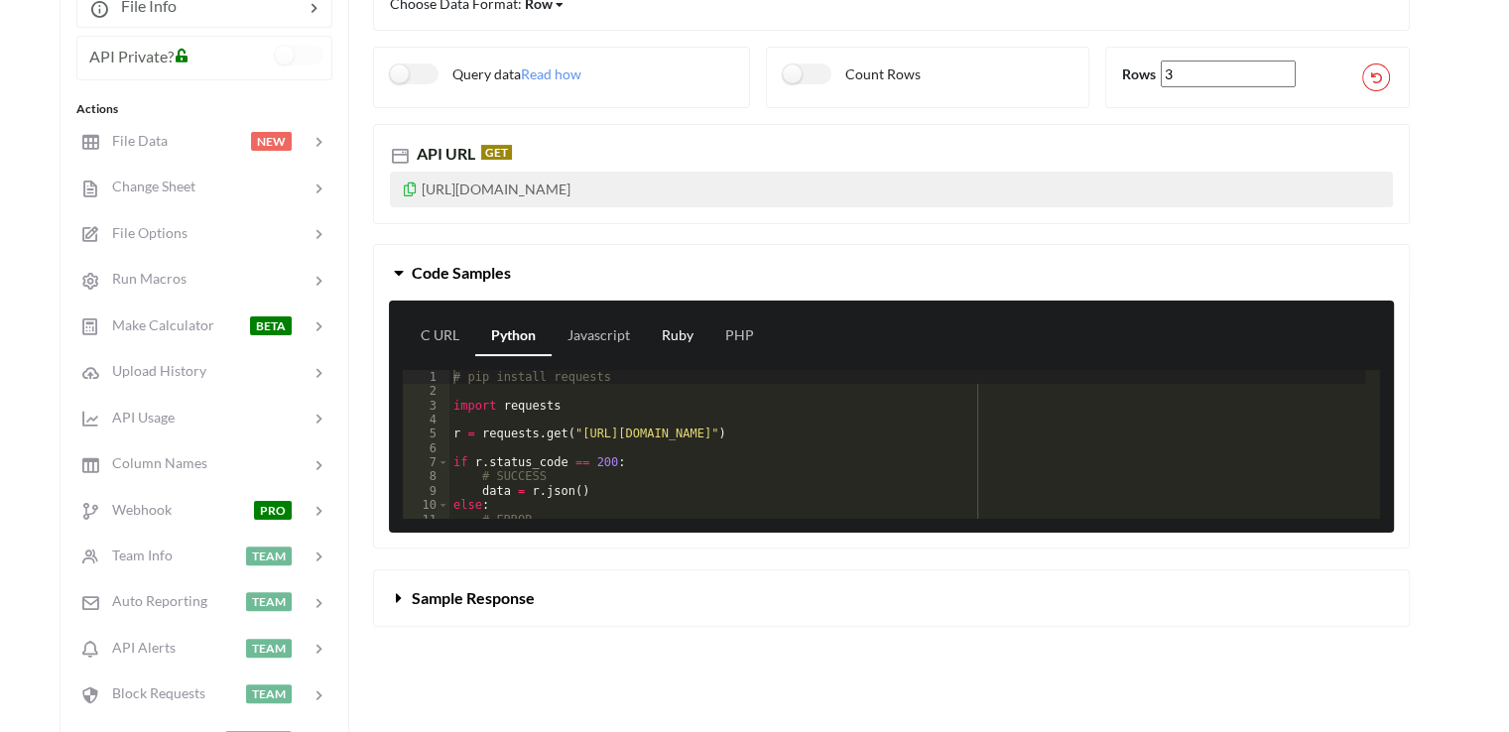
click at [693, 329] on link "Ruby" at bounding box center [678, 337] width 64 height 40
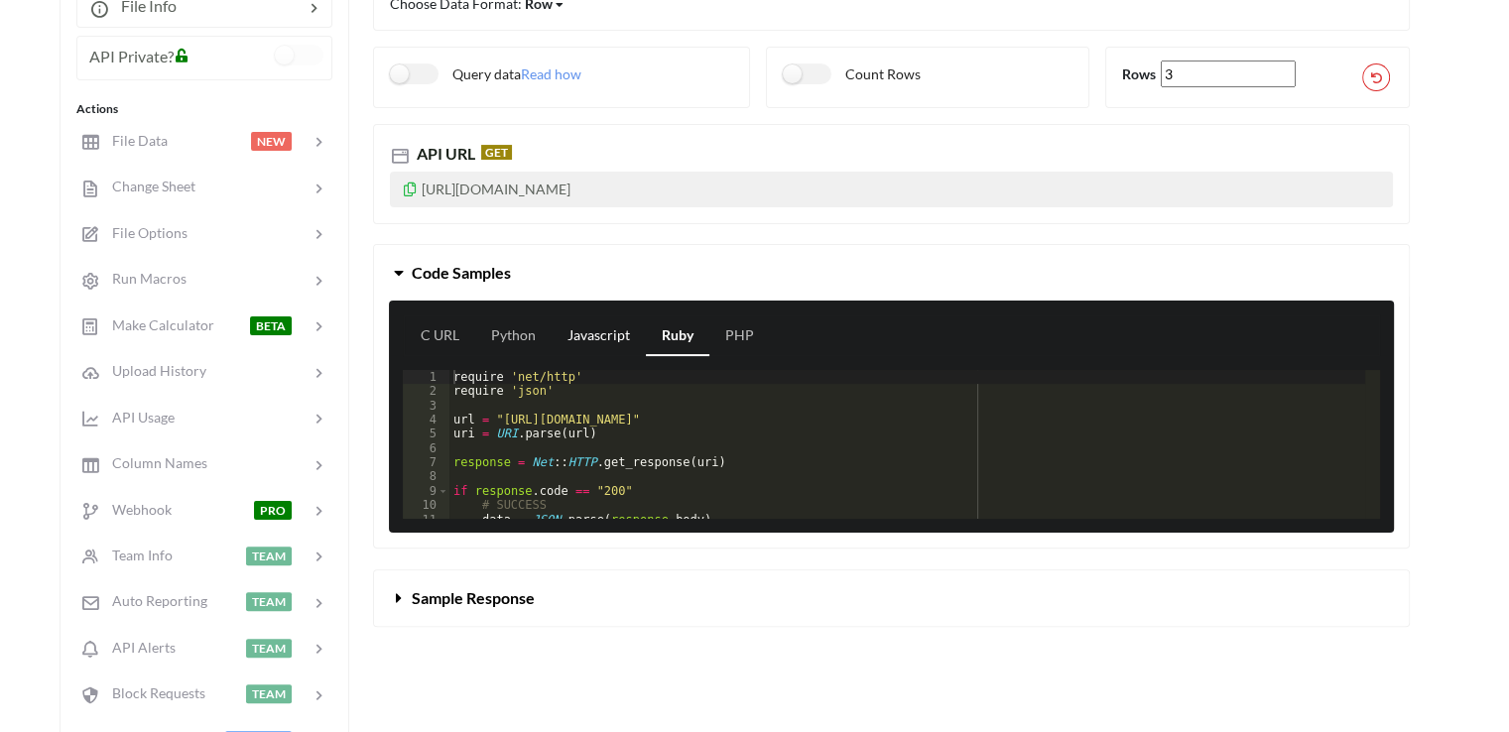
drag, startPoint x: 732, startPoint y: 324, endPoint x: 566, endPoint y: 341, distance: 167.5
click at [699, 334] on div "C URL Python Javascript Ruby PHP" at bounding box center [891, 336] width 977 height 42
click at [492, 330] on link "Python" at bounding box center [513, 337] width 76 height 40
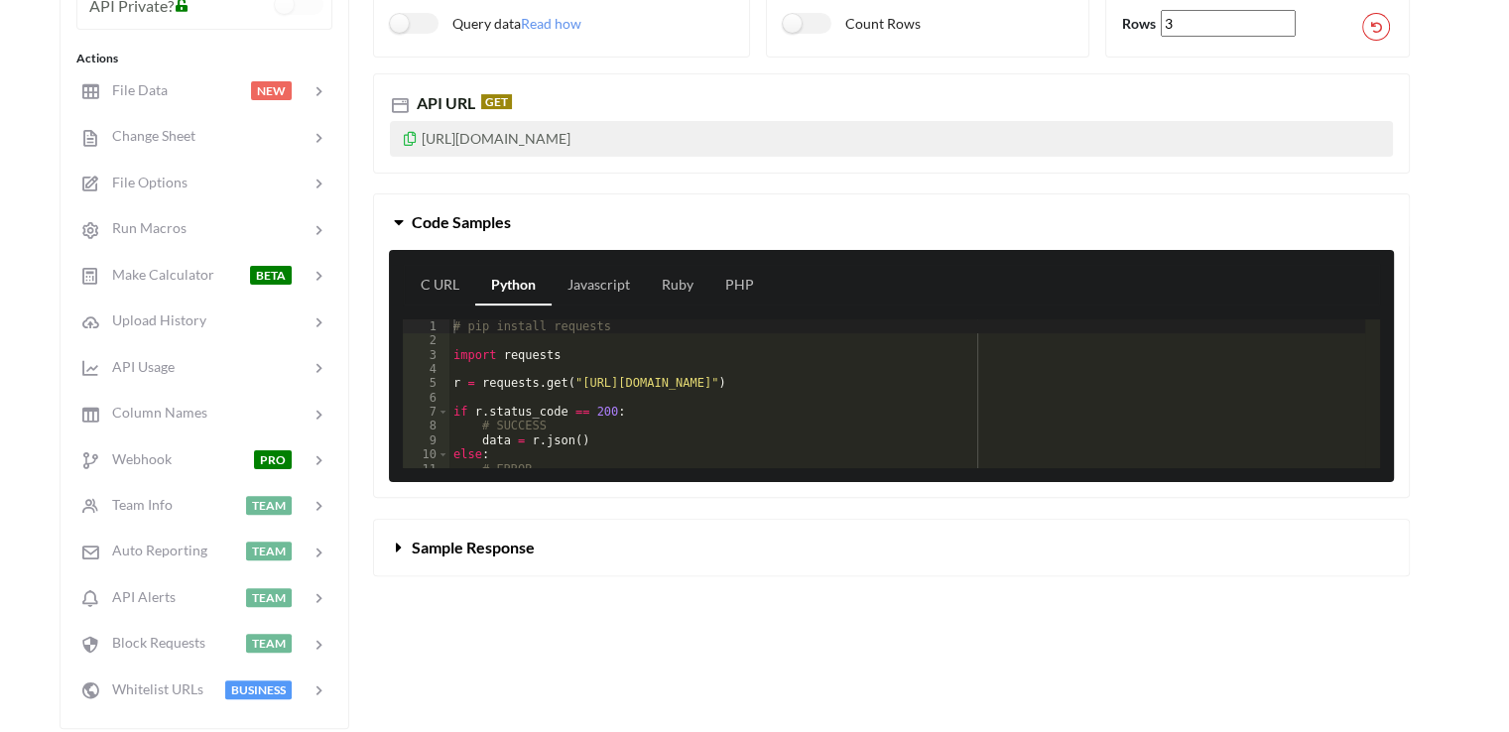
scroll to position [298, 0]
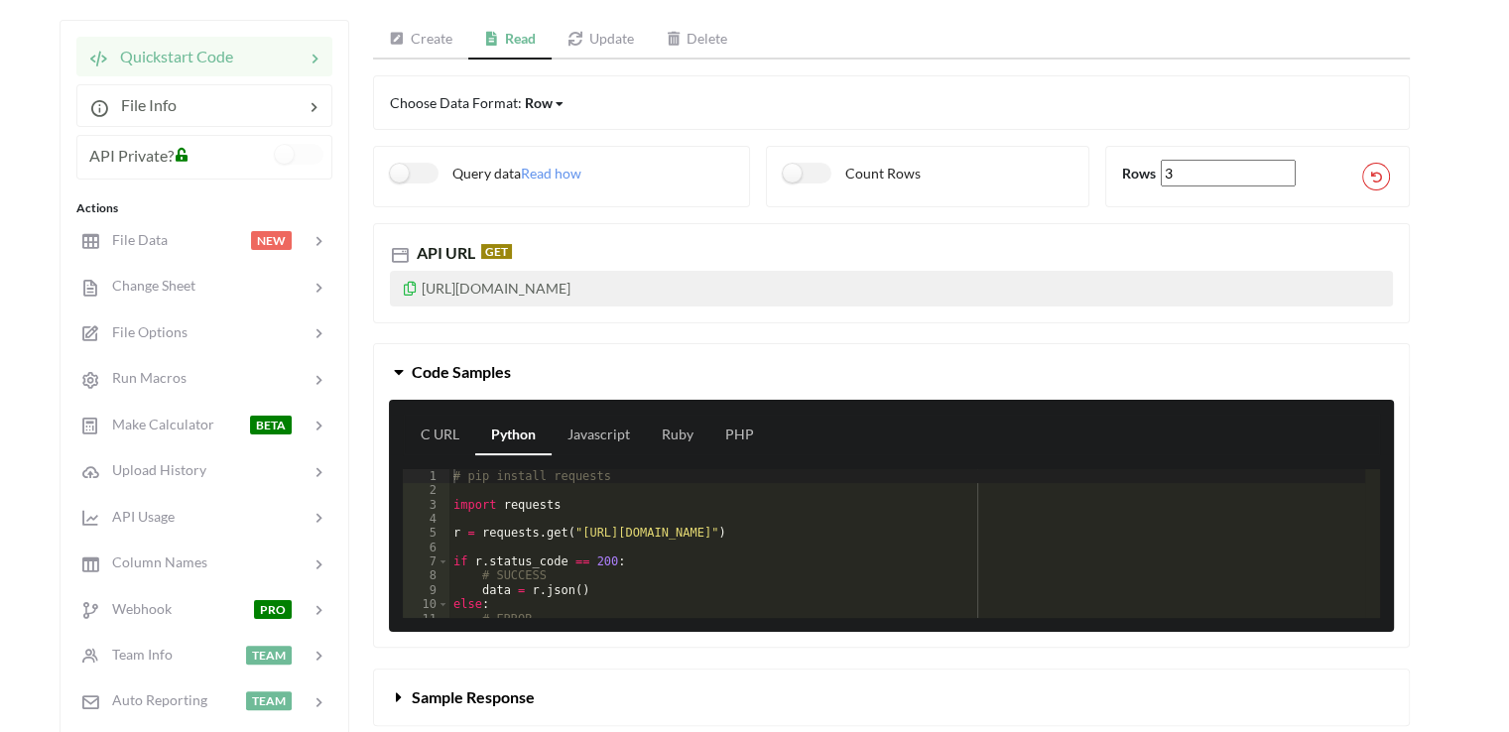
click at [628, 305] on div "API URL GET [URL][DOMAIN_NAME]" at bounding box center [891, 272] width 1037 height 99
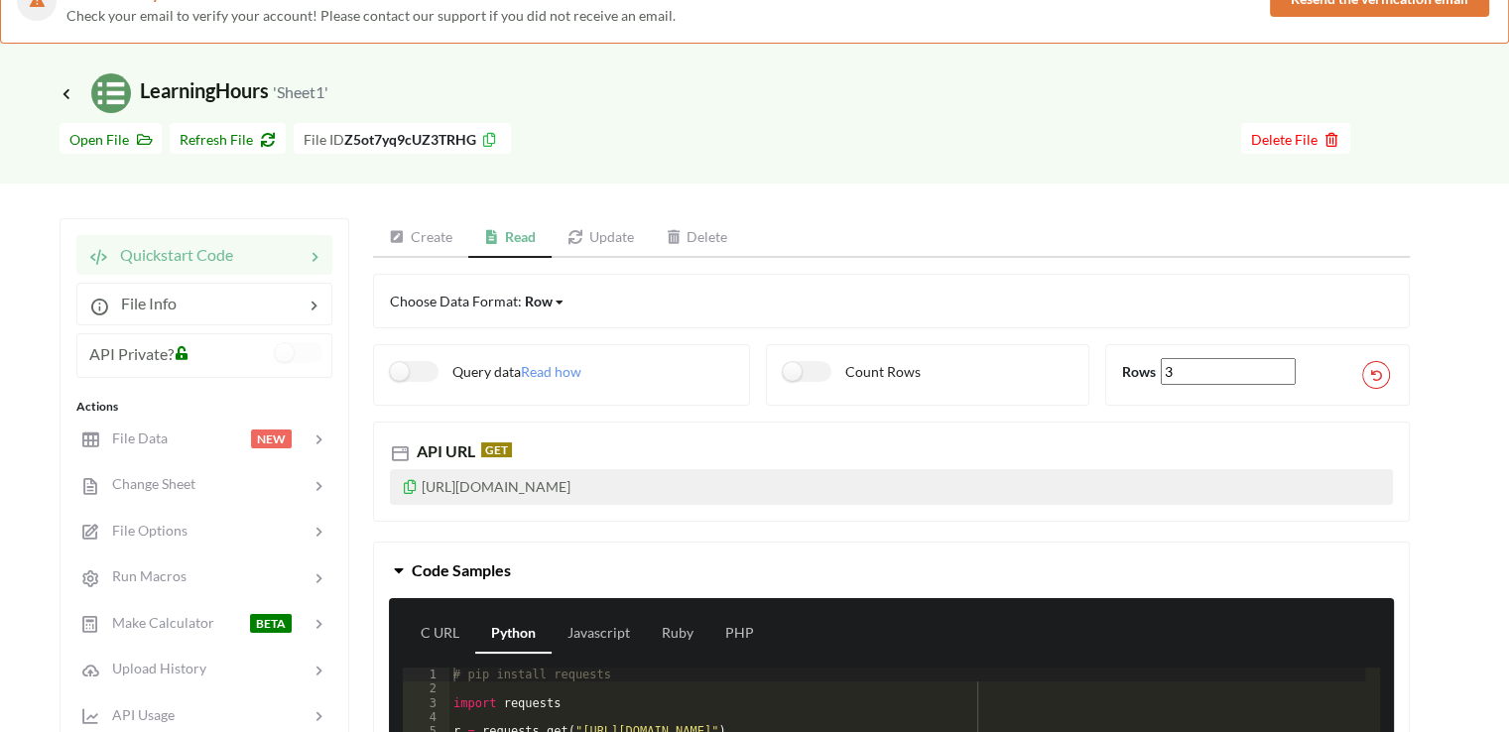
scroll to position [0, 0]
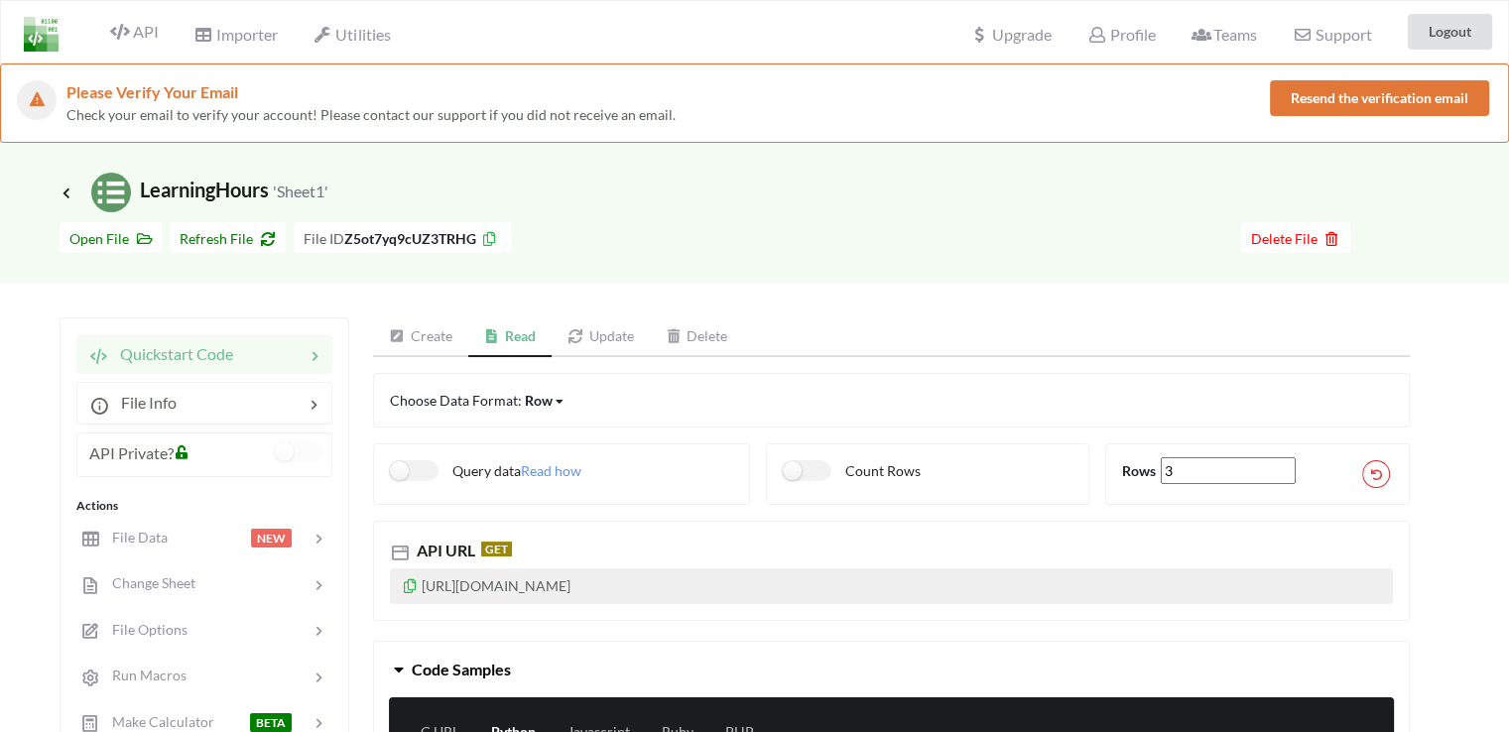
click at [1135, 223] on div at bounding box center [876, 237] width 730 height 31
